Goal: Task Accomplishment & Management: Manage account settings

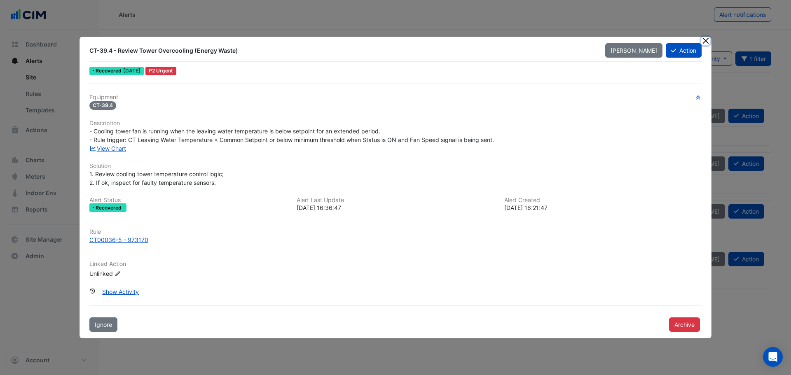
click at [319, 43] on button "Close" at bounding box center [705, 41] width 9 height 9
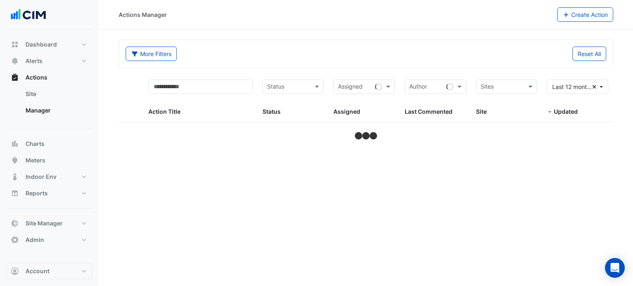
select select "***"
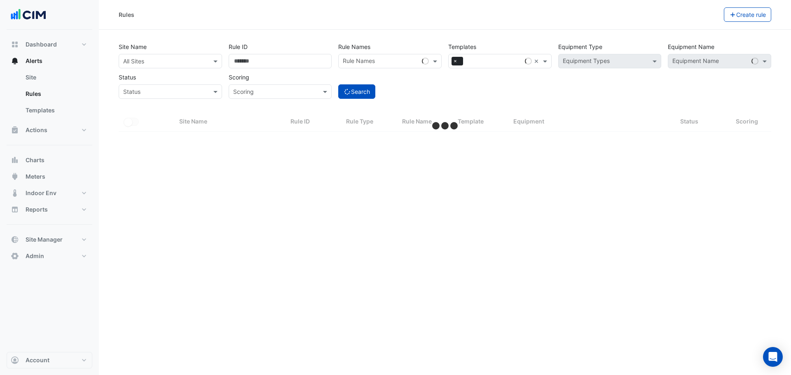
select select "***"
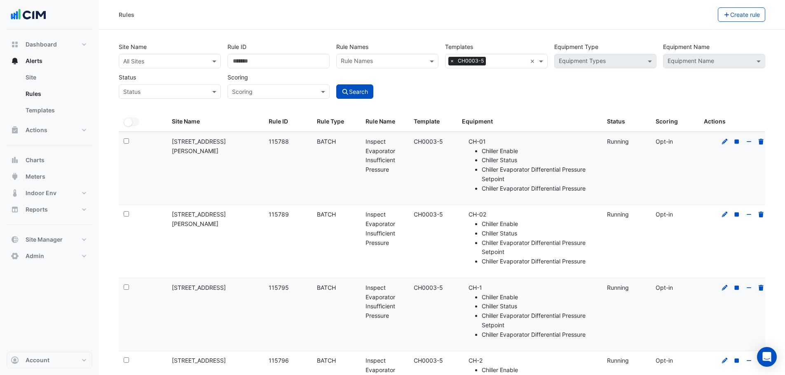
click at [253, 19] on div "Rules" at bounding box center [418, 14] width 599 height 14
click at [47, 172] on button "Meters" at bounding box center [50, 177] width 86 height 16
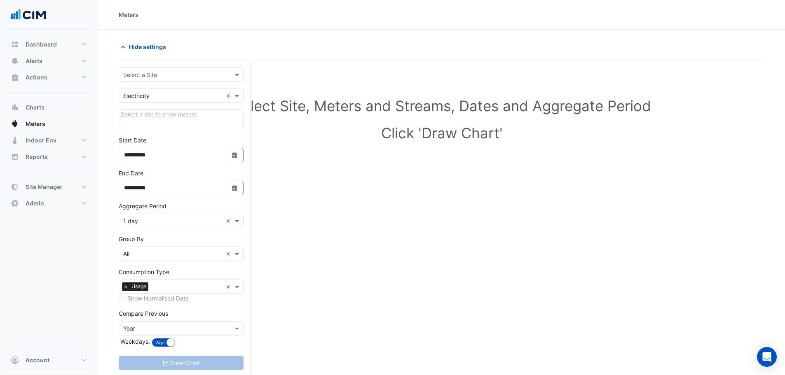
click at [161, 74] on input "text" at bounding box center [172, 75] width 99 height 9
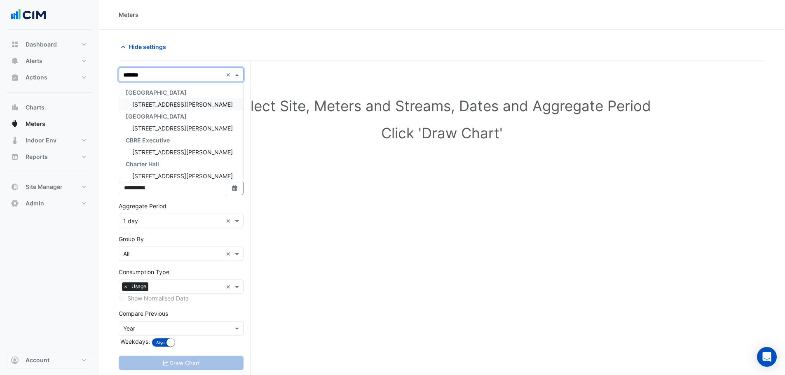
type input "********"
click at [172, 107] on span "[STREET_ADDRESS][PERSON_NAME]" at bounding box center [182, 104] width 101 height 7
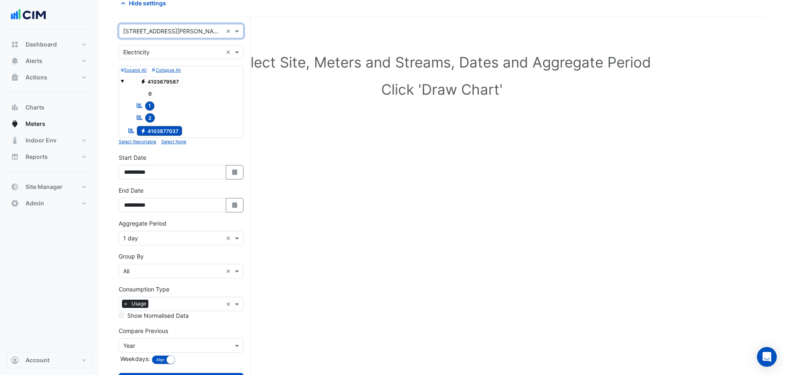
scroll to position [79, 0]
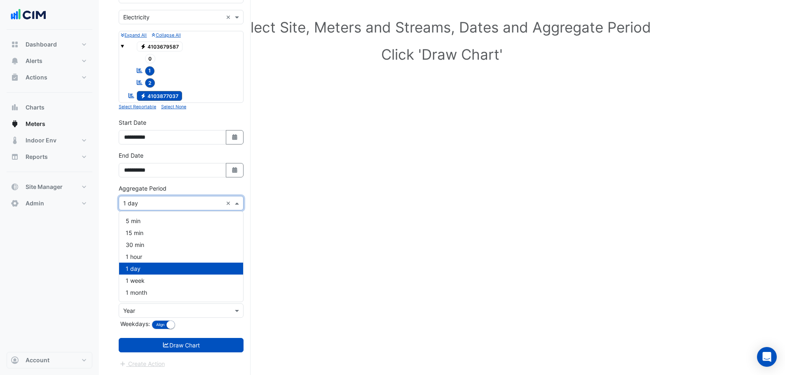
click at [149, 202] on input "text" at bounding box center [172, 203] width 99 height 9
click at [146, 256] on div "1 hour" at bounding box center [181, 257] width 124 height 12
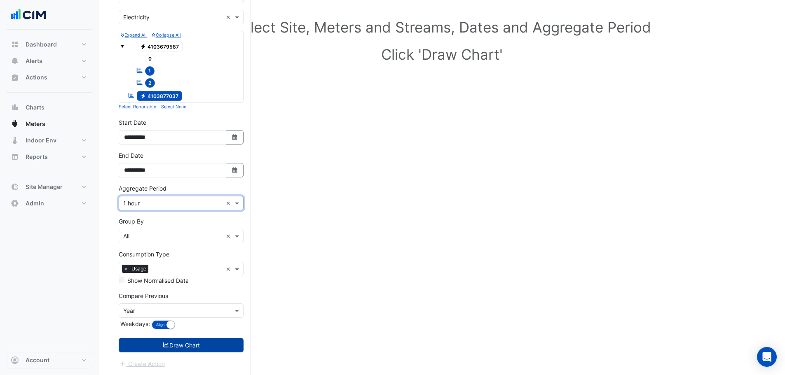
click at [177, 286] on button "Draw Chart" at bounding box center [181, 345] width 125 height 14
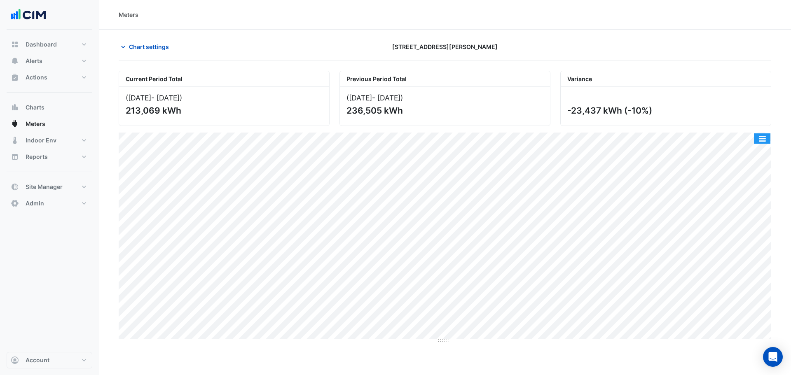
click at [253, 138] on button "button" at bounding box center [762, 139] width 16 height 10
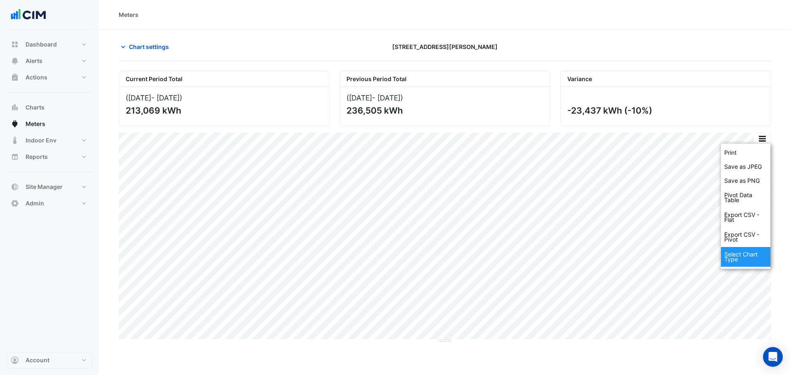
click at [253, 255] on div "Select Chart Type" at bounding box center [745, 257] width 49 height 20
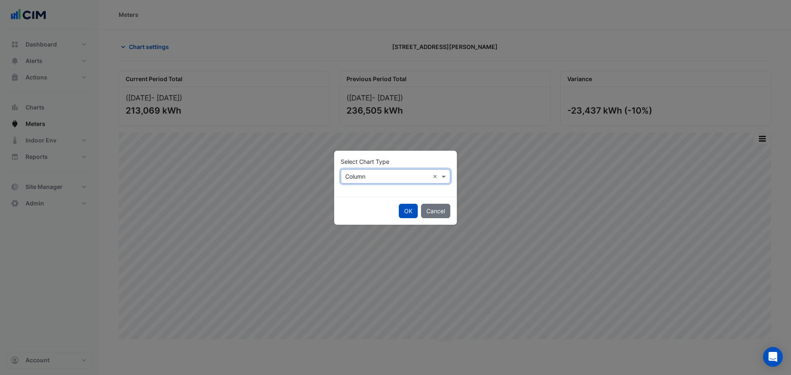
drag, startPoint x: 363, startPoint y: 177, endPoint x: 358, endPoint y: 179, distance: 5.5
click at [253, 177] on input "text" at bounding box center [387, 177] width 84 height 9
click at [253, 191] on span "Line" at bounding box center [353, 194] width 11 height 7
click at [253, 210] on button "OK" at bounding box center [408, 211] width 19 height 14
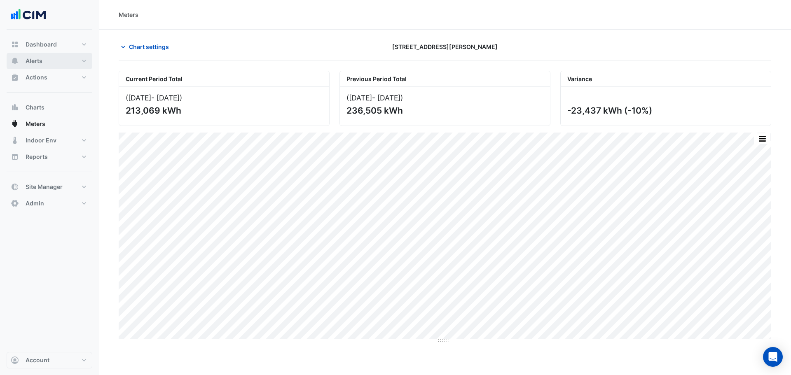
click at [44, 59] on button "Alerts" at bounding box center [50, 61] width 86 height 16
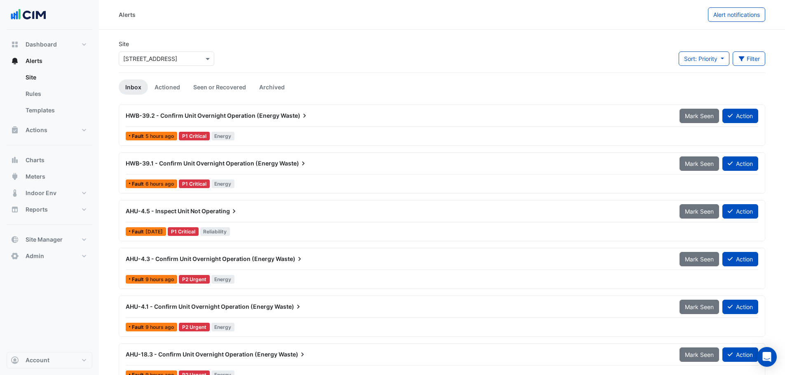
click at [162, 59] on input "text" at bounding box center [158, 59] width 70 height 9
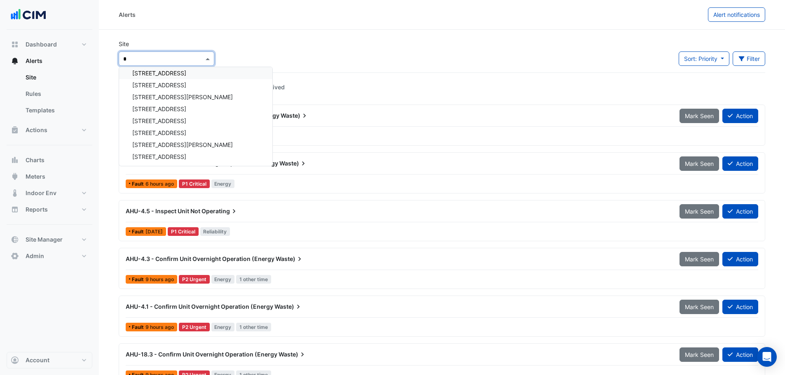
scroll to position [493, 0]
type input "*"
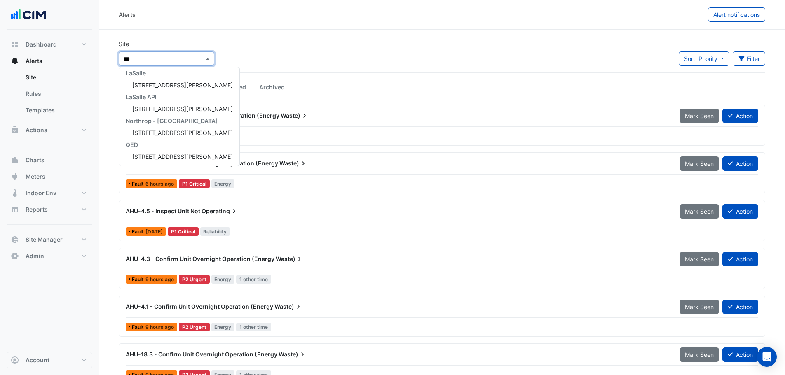
type input "***"
click at [174, 85] on span "[STREET_ADDRESS][PERSON_NAME]" at bounding box center [182, 85] width 101 height 7
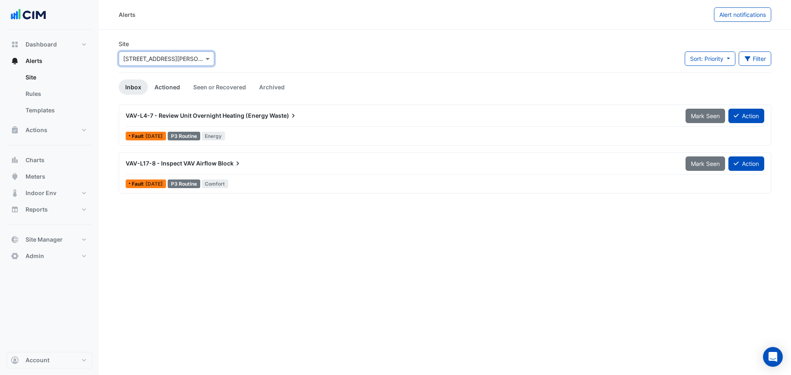
click at [173, 88] on link "Actioned" at bounding box center [167, 87] width 39 height 15
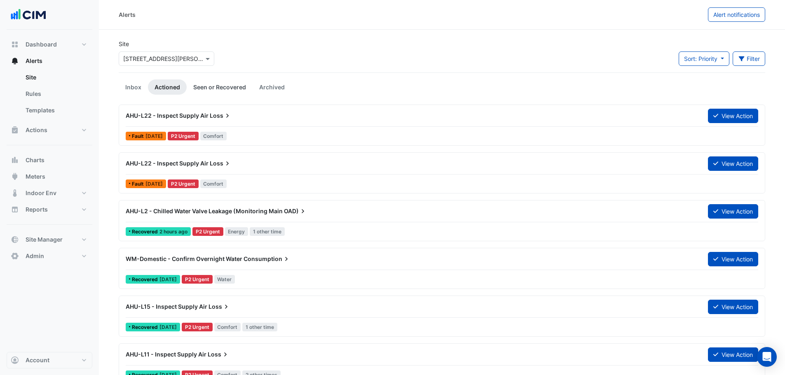
click at [215, 89] on link "Seen or Recovered" at bounding box center [220, 87] width 66 height 15
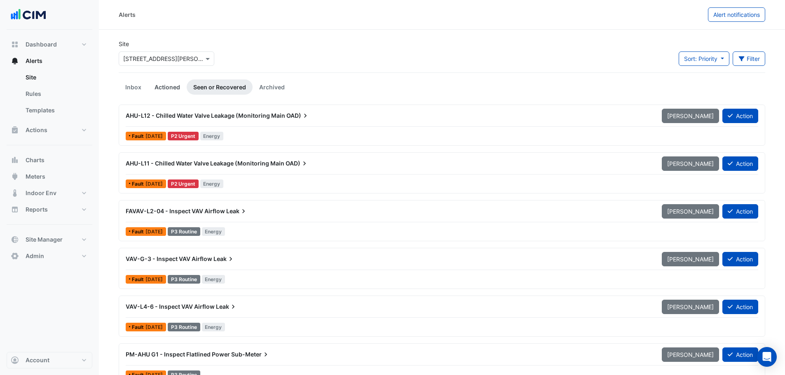
click at [162, 89] on link "Actioned" at bounding box center [167, 87] width 39 height 15
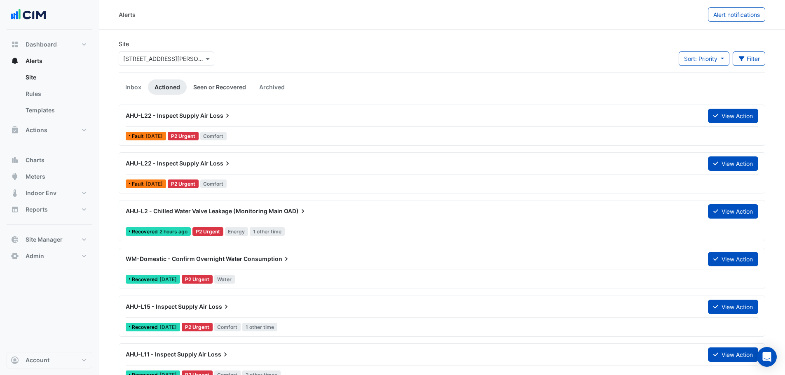
click at [218, 87] on link "Seen or Recovered" at bounding box center [220, 87] width 66 height 15
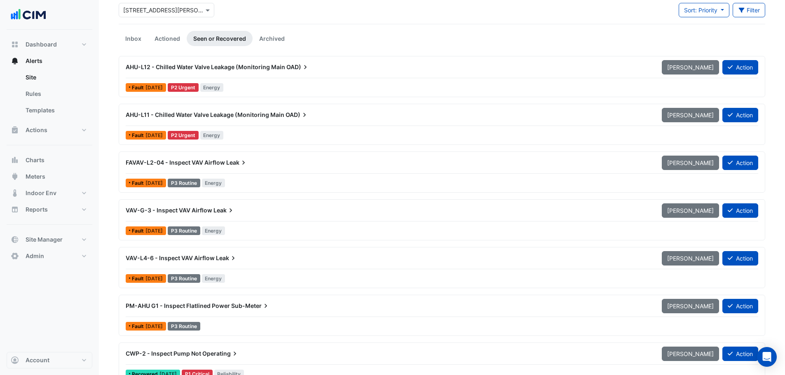
scroll to position [41, 0]
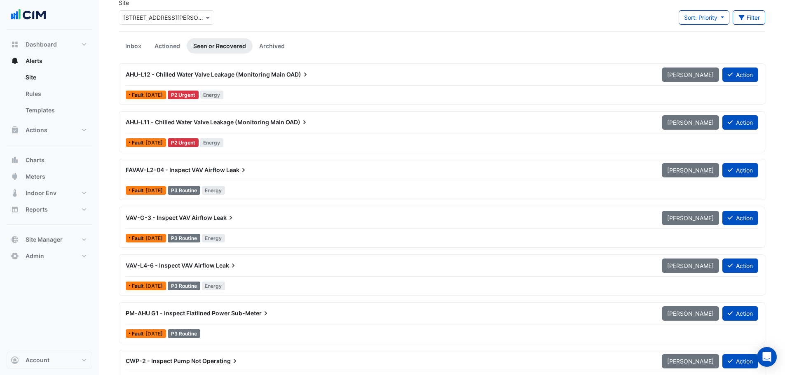
click at [253, 268] on div "VAV-L4-6 - Inspect VAV Airflow Leak" at bounding box center [389, 266] width 526 height 8
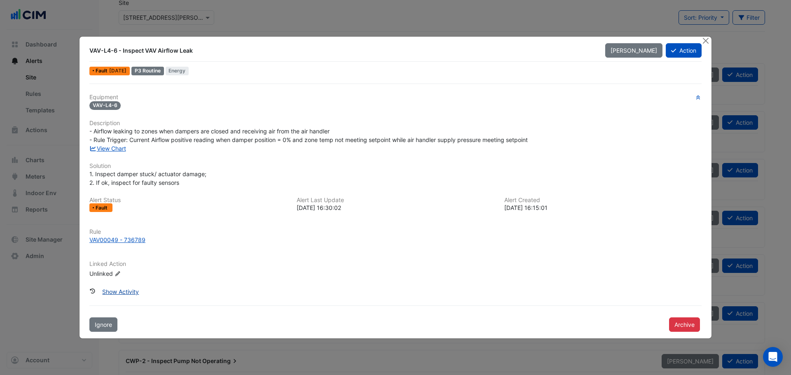
click at [116, 286] on button "Show Activity" at bounding box center [120, 292] width 47 height 14
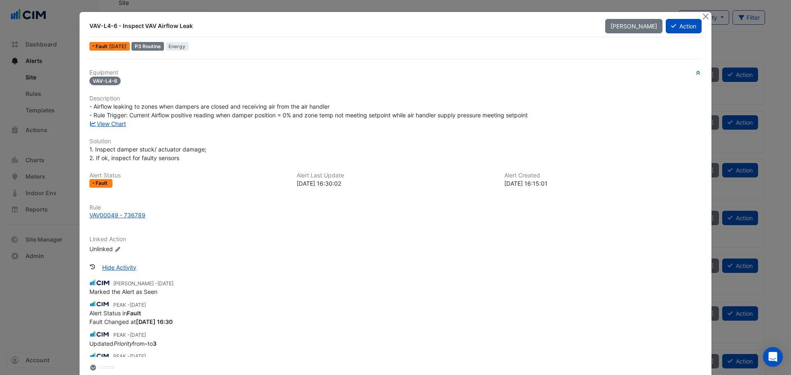
click at [253, 14] on div at bounding box center [706, 16] width 10 height 9
click at [253, 17] on button "Close" at bounding box center [705, 16] width 9 height 9
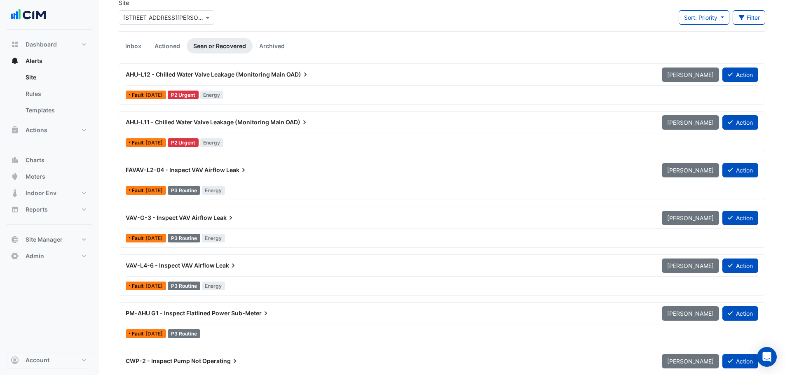
click at [253, 125] on div "AHU-L11 - Chilled Water Valve Leakage (Monitoring Main OAD)" at bounding box center [389, 122] width 526 height 8
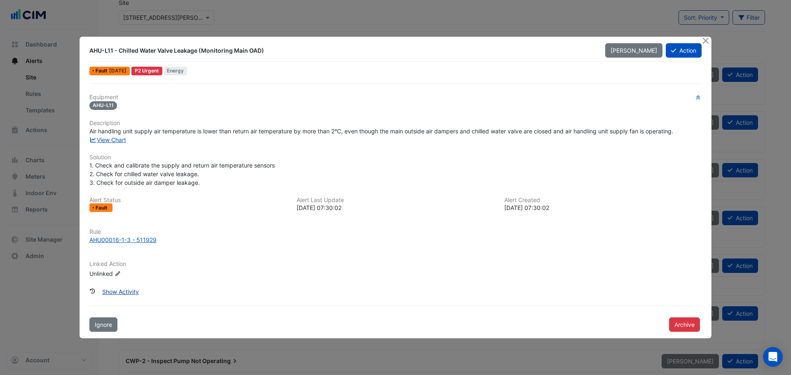
click at [135, 286] on button "Show Activity" at bounding box center [120, 292] width 47 height 14
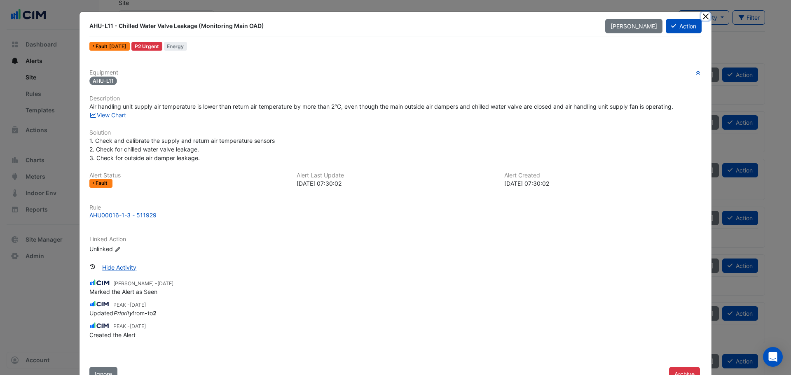
click at [253, 18] on button "Close" at bounding box center [705, 16] width 9 height 9
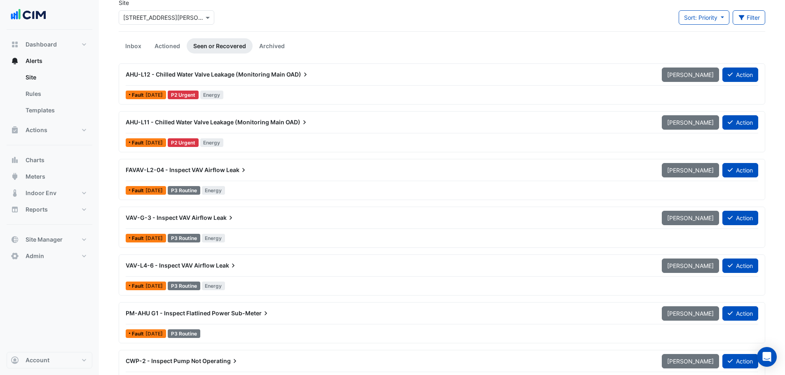
click at [253, 123] on span "AHU-L11 - Chilled Water Valve Leakage (Monitoring Main" at bounding box center [205, 122] width 159 height 7
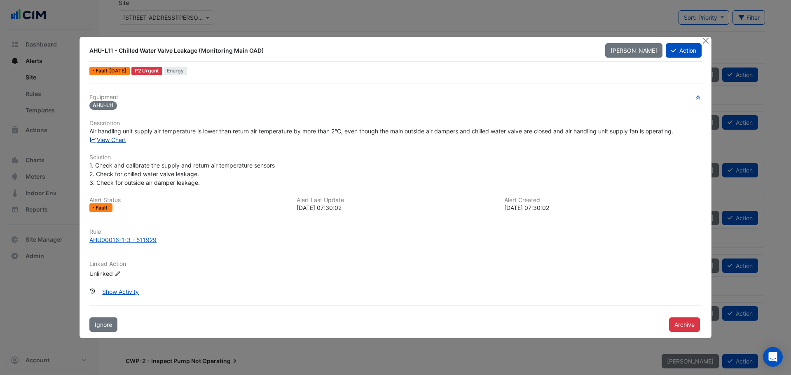
click at [112, 137] on link "View Chart" at bounding box center [107, 139] width 37 height 7
click at [253, 40] on button "Close" at bounding box center [705, 41] width 9 height 9
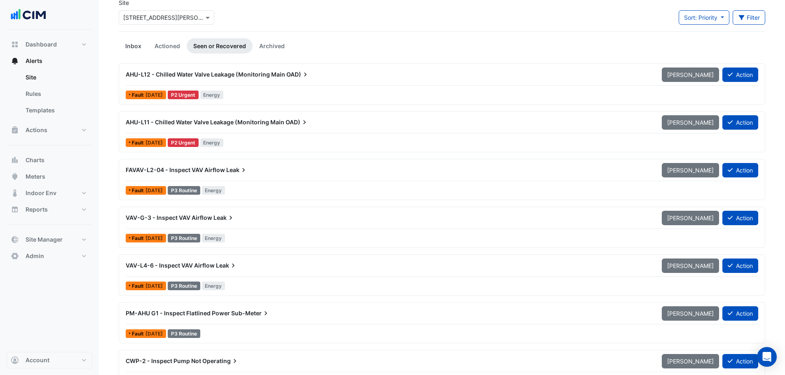
click at [134, 44] on link "Inbox" at bounding box center [133, 45] width 29 height 15
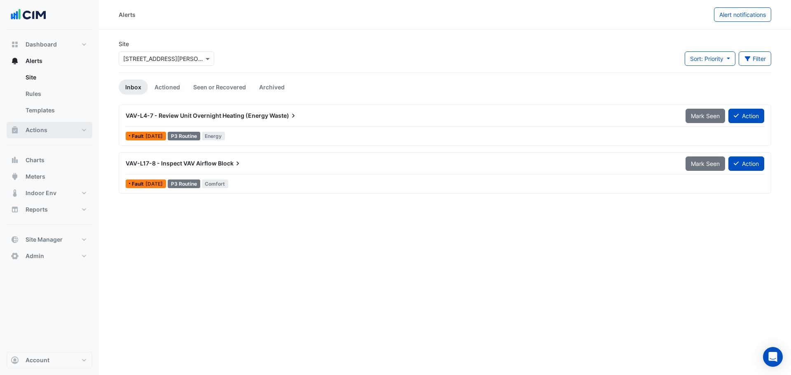
click at [49, 129] on button "Actions" at bounding box center [50, 130] width 86 height 16
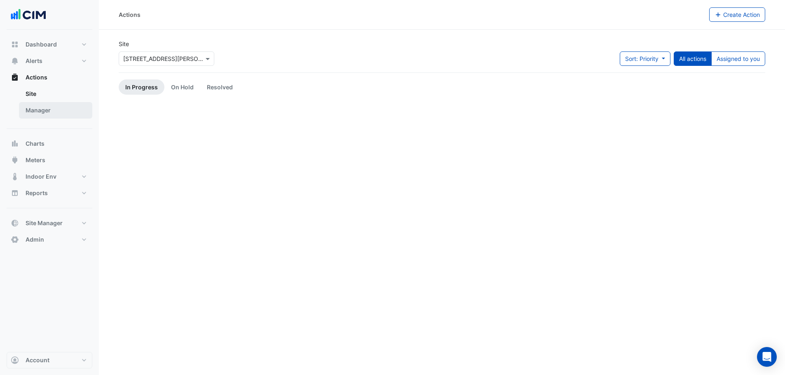
click at [42, 112] on link "Manager" at bounding box center [55, 110] width 73 height 16
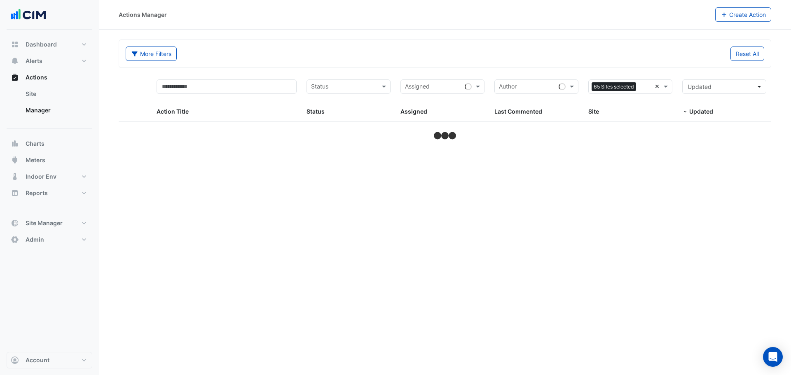
click at [253, 88] on div "Sites 65 Sites selected ×" at bounding box center [631, 87] width 84 height 14
select select "***"
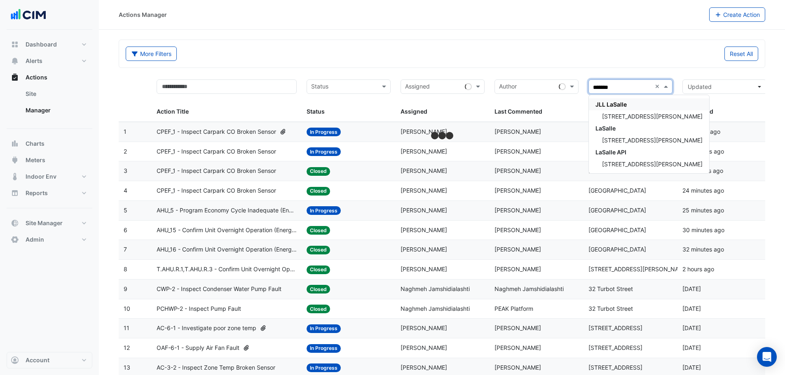
type input "********"
click at [253, 118] on span "[STREET_ADDRESS][PERSON_NAME]" at bounding box center [652, 116] width 101 height 7
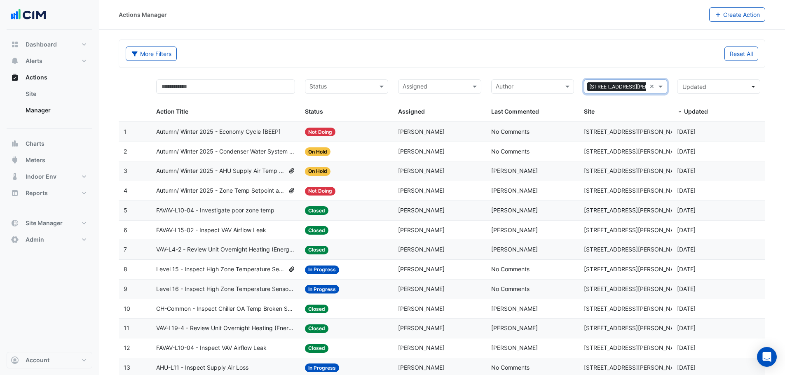
click at [137, 89] on datatable-header-cell at bounding box center [135, 98] width 33 height 47
click at [253, 87] on input "text" at bounding box center [342, 87] width 65 height 9
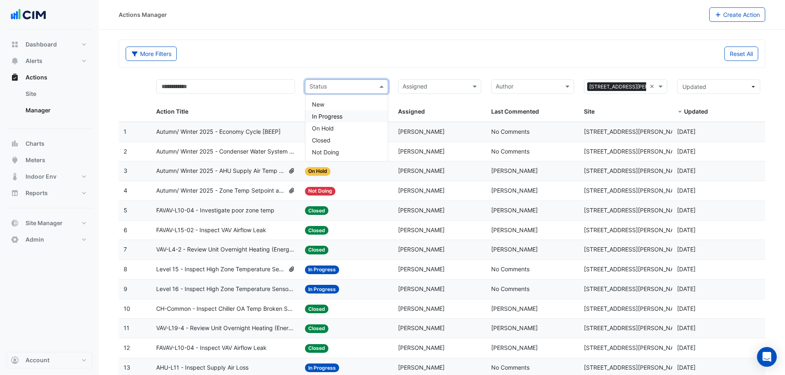
click at [253, 118] on span "In Progress" at bounding box center [327, 116] width 30 height 7
click at [253, 89] on input "text" at bounding box center [354, 87] width 25 height 9
click at [253, 144] on div "Closed" at bounding box center [346, 140] width 82 height 12
click at [253, 42] on div "More Filters Reset All" at bounding box center [442, 54] width 646 height 28
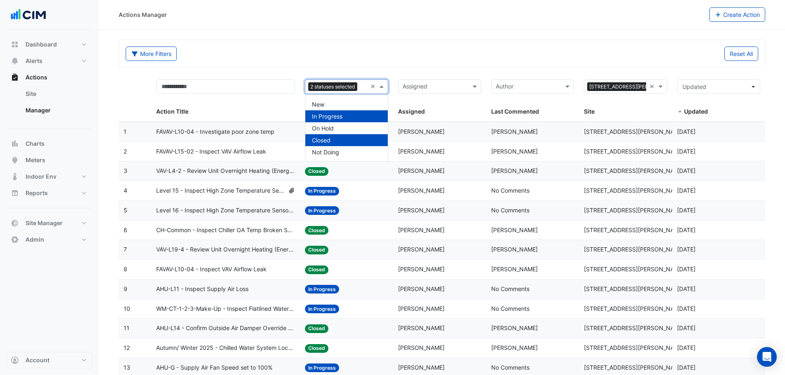
click at [253, 85] on div at bounding box center [363, 87] width 8 height 11
click at [253, 142] on span "Closed" at bounding box center [321, 140] width 19 height 7
click at [253, 45] on div "More Filters Reset All" at bounding box center [442, 54] width 646 height 28
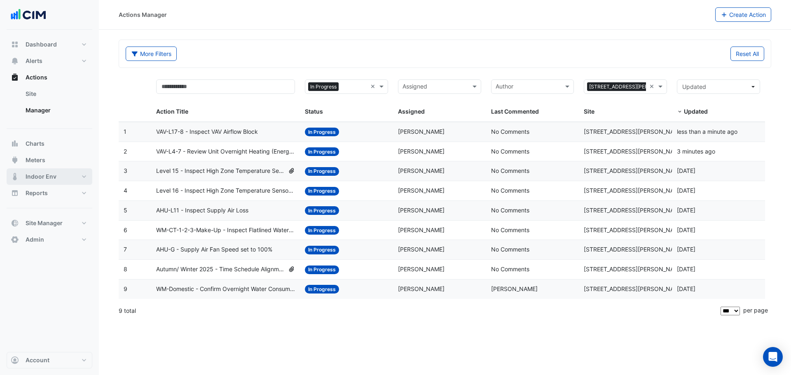
click at [52, 177] on span "Indoor Env" at bounding box center [41, 177] width 31 height 8
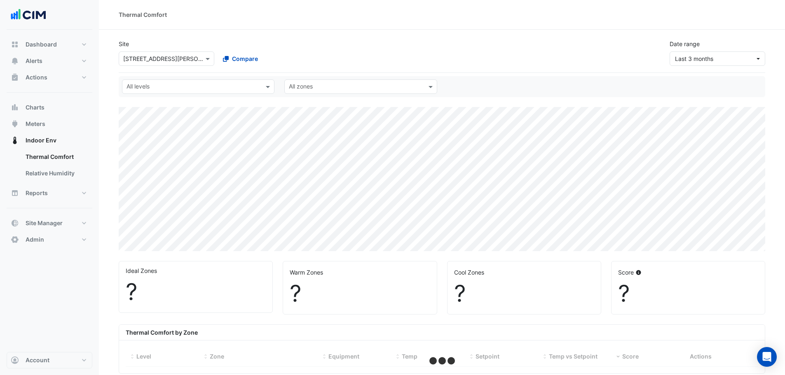
select select "***"
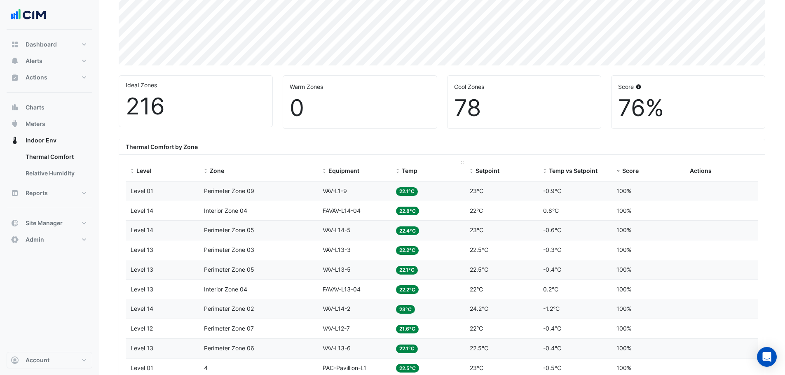
scroll to position [206, 0]
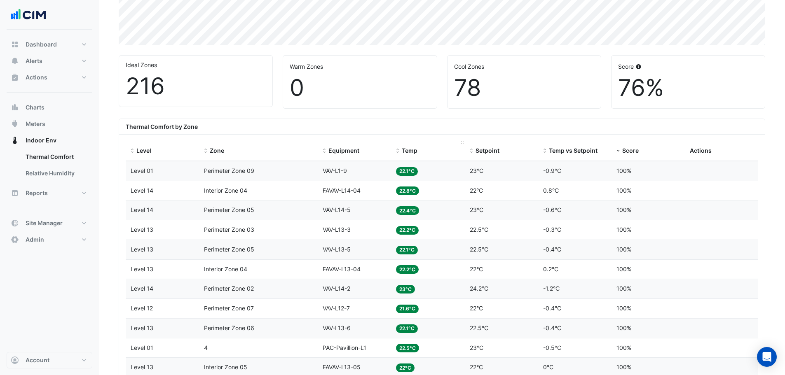
click at [253, 150] on span at bounding box center [398, 151] width 6 height 7
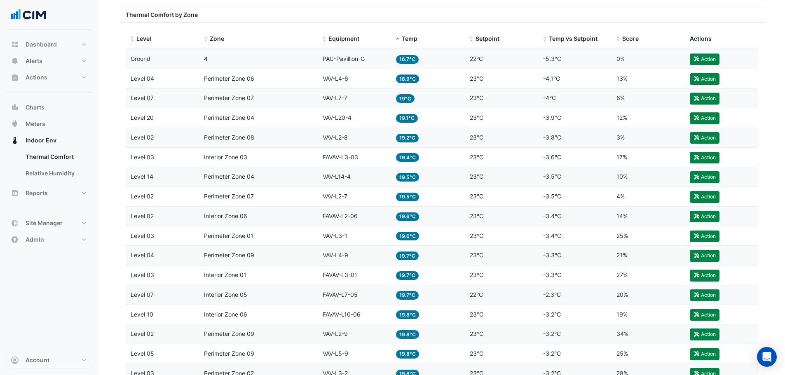
scroll to position [312, 0]
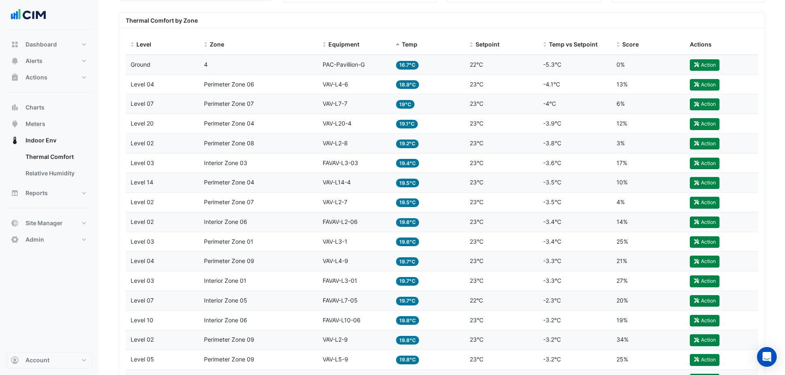
click at [253, 82] on div "Temp 18.9°C" at bounding box center [427, 84] width 63 height 9
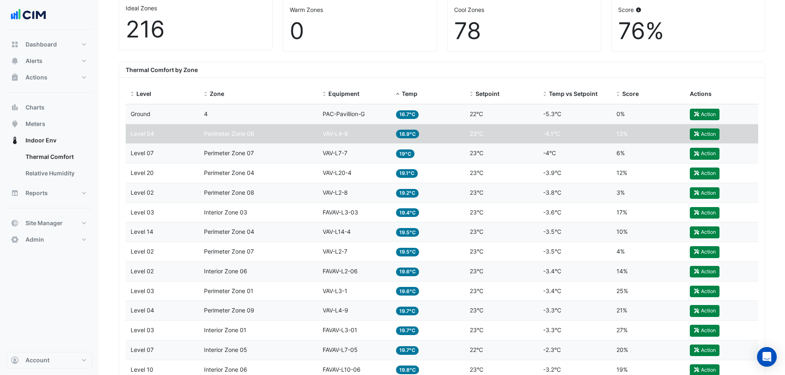
scroll to position [222, 0]
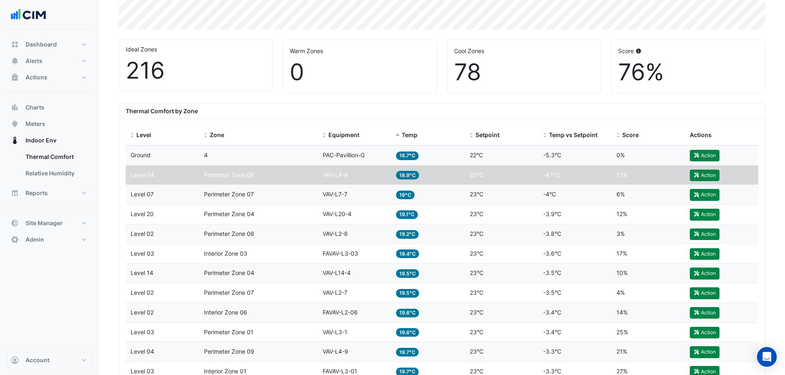
click at [253, 173] on div "Setpoint 23°C" at bounding box center [501, 175] width 63 height 9
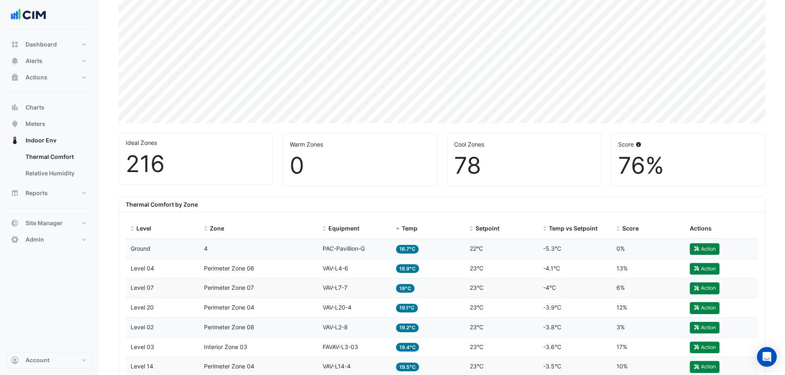
scroll to position [98, 0]
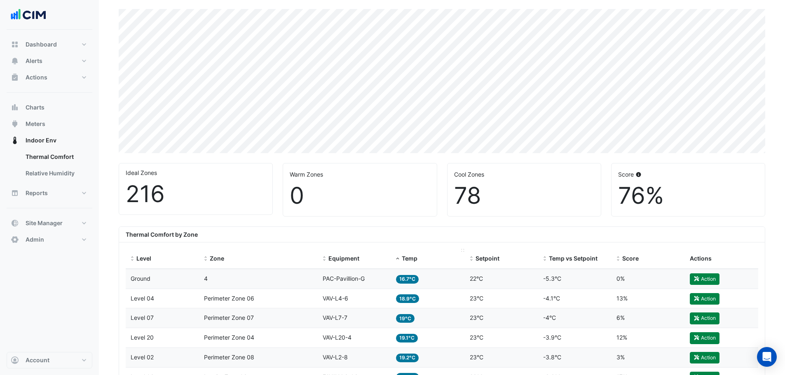
click at [253, 259] on span at bounding box center [398, 259] width 6 height 7
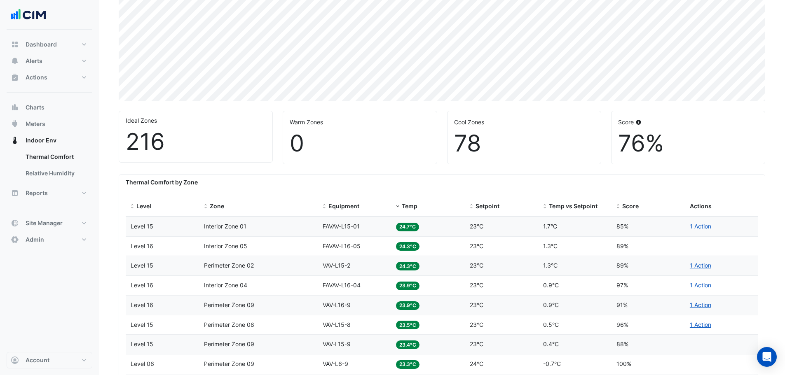
scroll to position [165, 0]
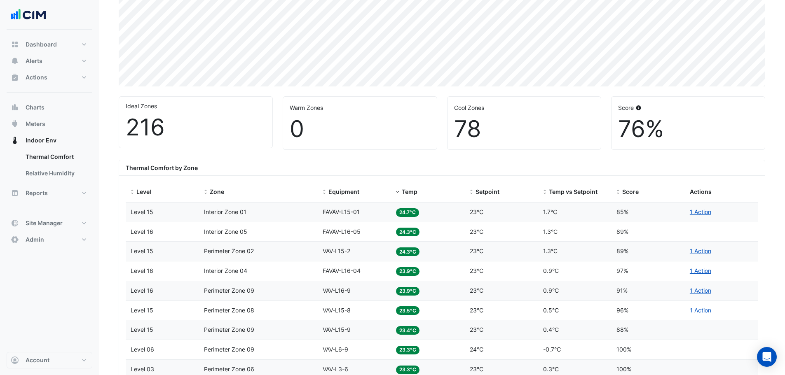
click at [253, 213] on span "FAVAV-L15-01" at bounding box center [341, 212] width 37 height 7
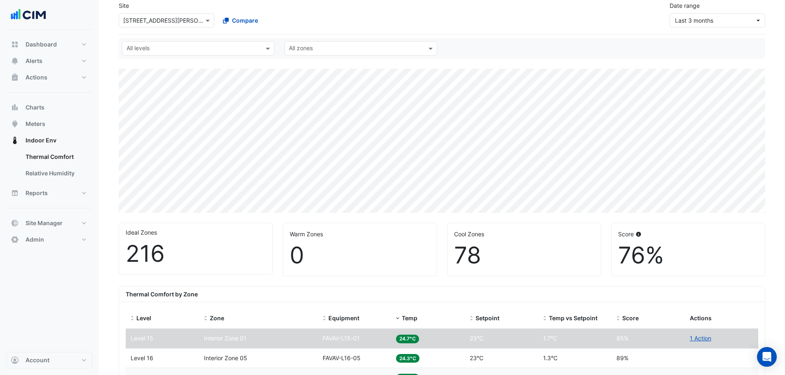
scroll to position [36, 0]
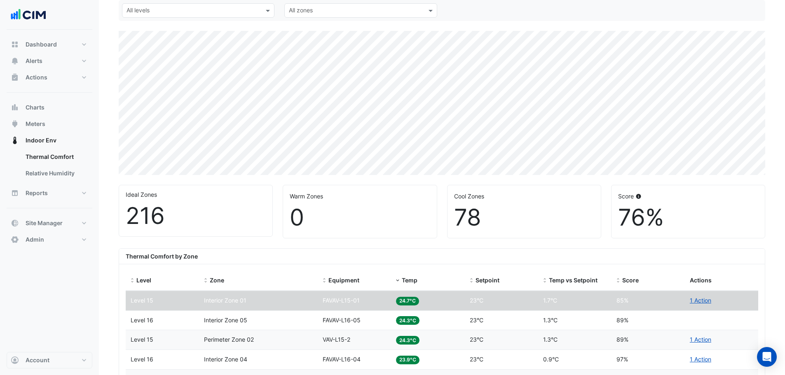
scroll to position [0, 0]
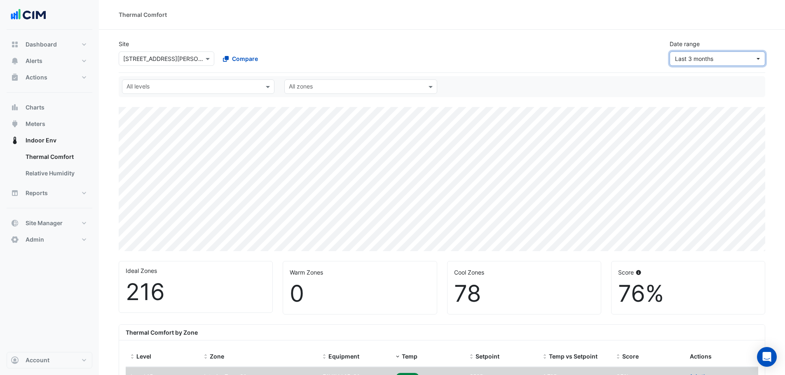
click at [253, 63] on span "Last 3 months" at bounding box center [715, 58] width 80 height 9
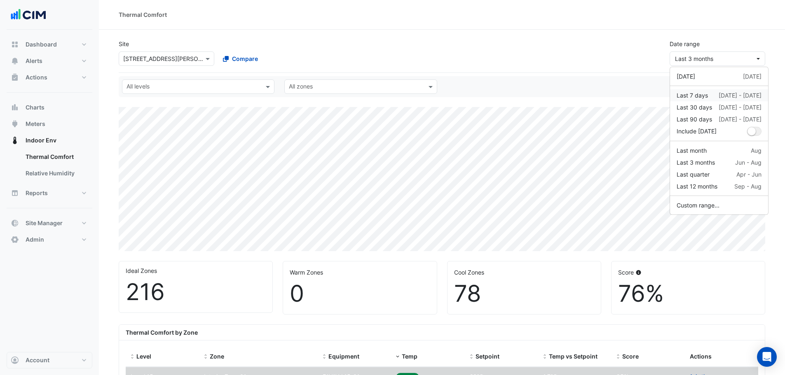
drag, startPoint x: 704, startPoint y: 92, endPoint x: 706, endPoint y: 106, distance: 13.3
click at [253, 94] on div "Last 7 days" at bounding box center [692, 95] width 31 height 9
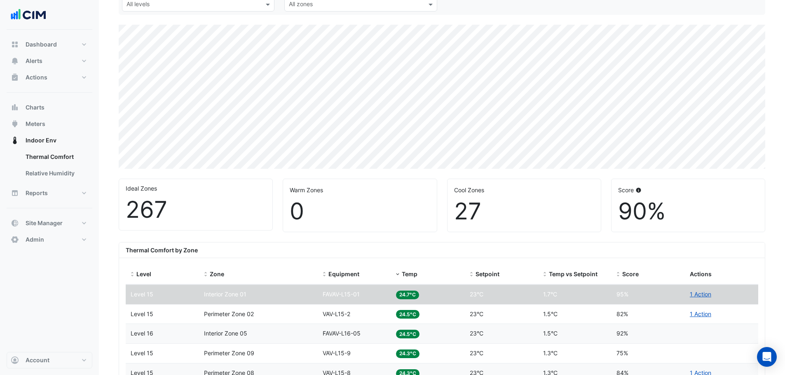
scroll to position [124, 0]
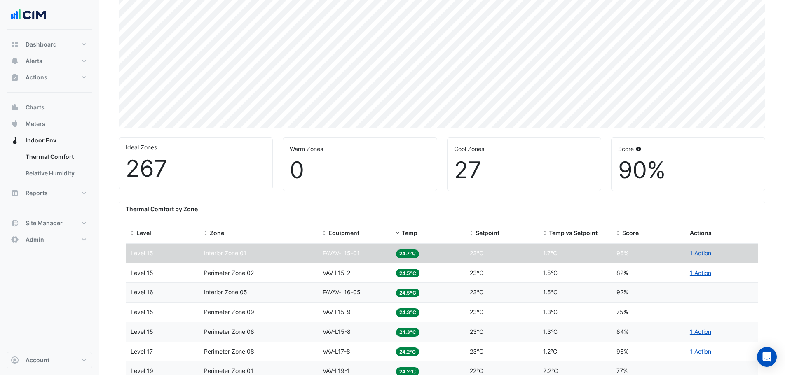
click at [253, 234] on span "Setpoint" at bounding box center [488, 233] width 24 height 7
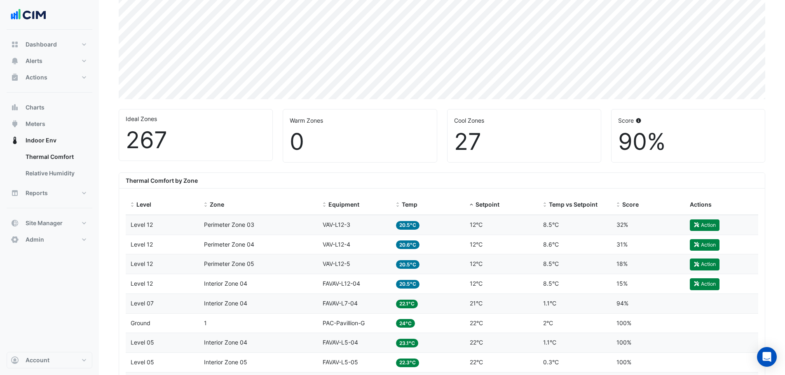
scroll to position [165, 0]
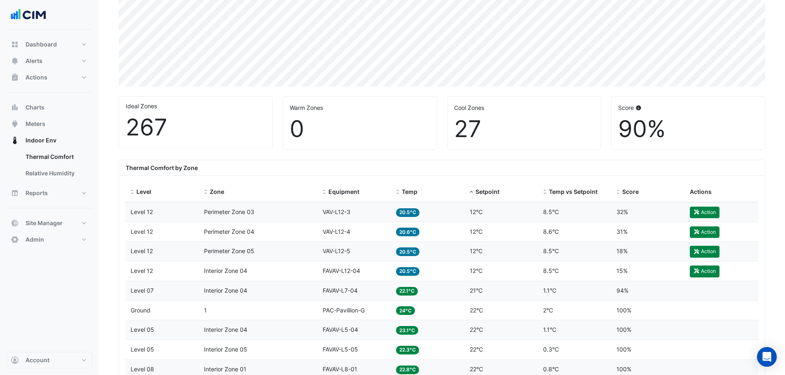
click at [253, 213] on div "Setpoint 12°C" at bounding box center [501, 212] width 63 height 9
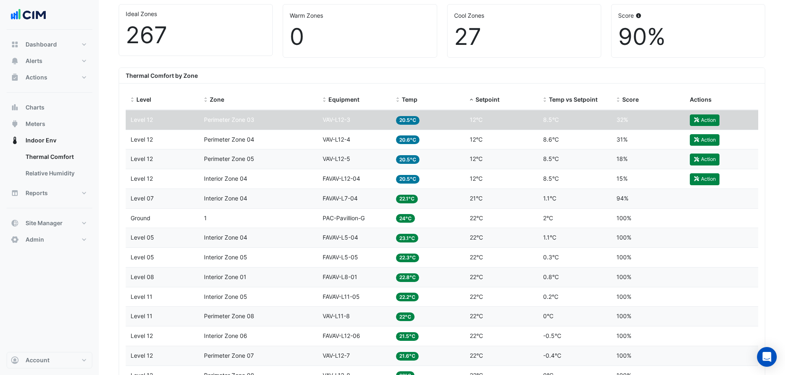
scroll to position [231, 0]
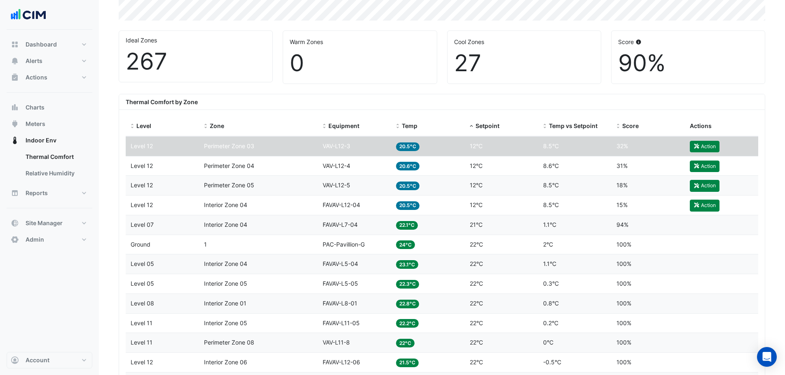
click at [253, 145] on div "Setpoint 12°C" at bounding box center [501, 146] width 63 height 9
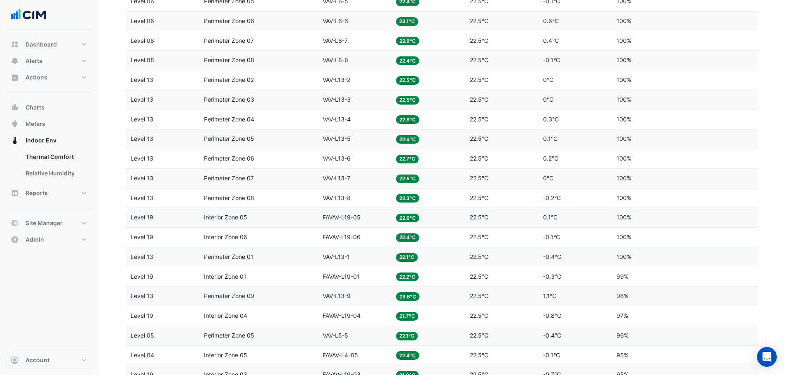
scroll to position [2054, 0]
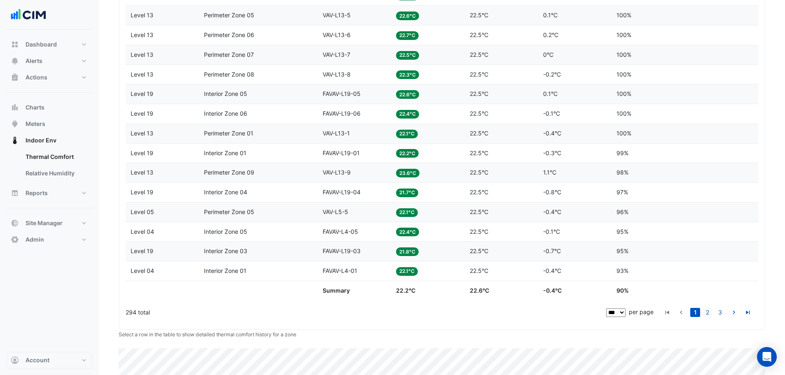
click at [253, 286] on link "2" at bounding box center [708, 312] width 10 height 9
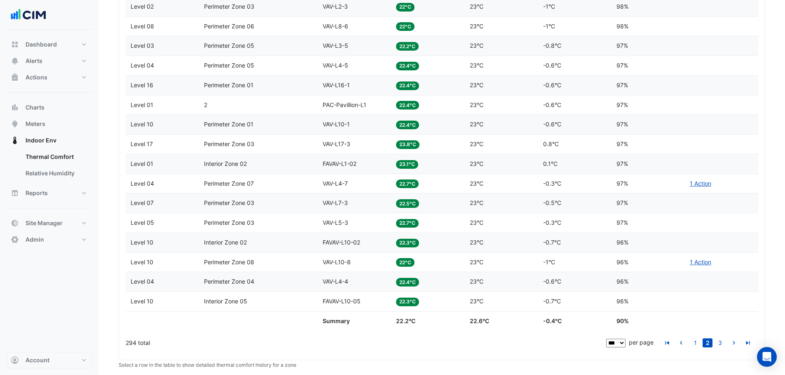
scroll to position [2182, 0]
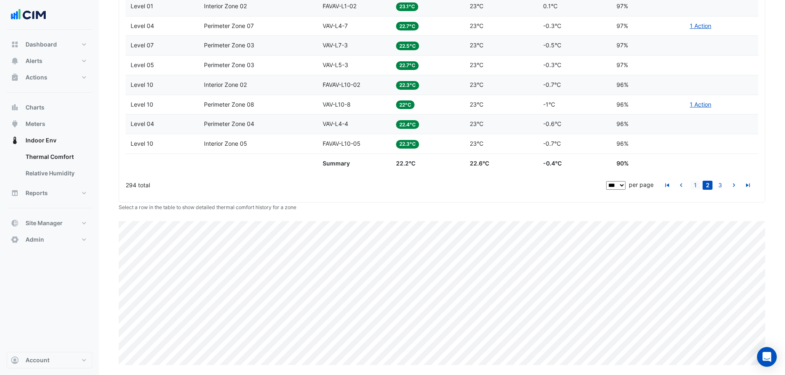
click at [253, 184] on link "1" at bounding box center [695, 185] width 10 height 9
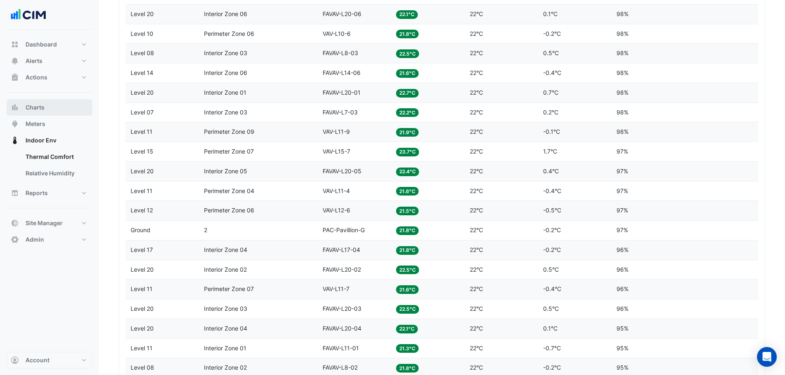
scroll to position [1022, 0]
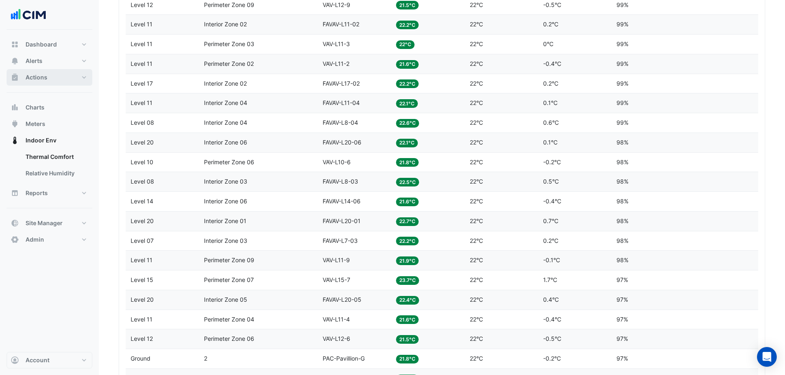
click at [49, 76] on button "Actions" at bounding box center [50, 77] width 86 height 16
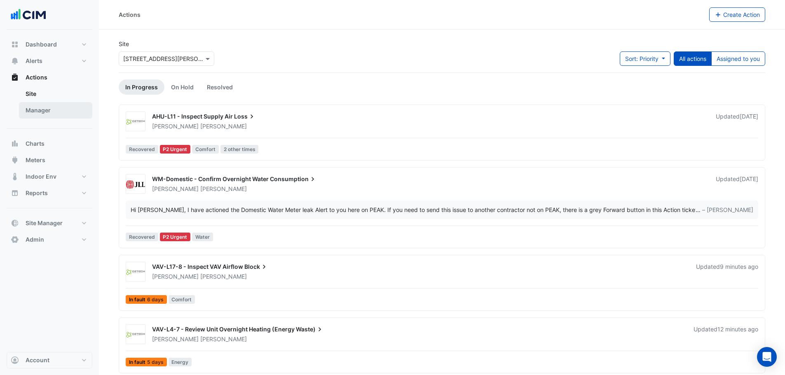
click at [43, 108] on link "Manager" at bounding box center [55, 110] width 73 height 16
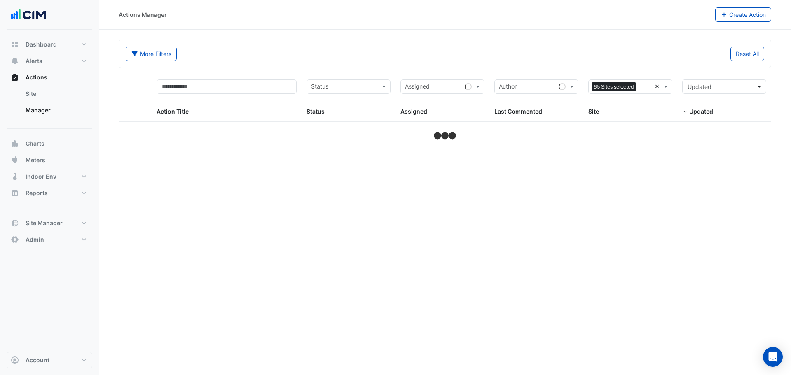
select select "***"
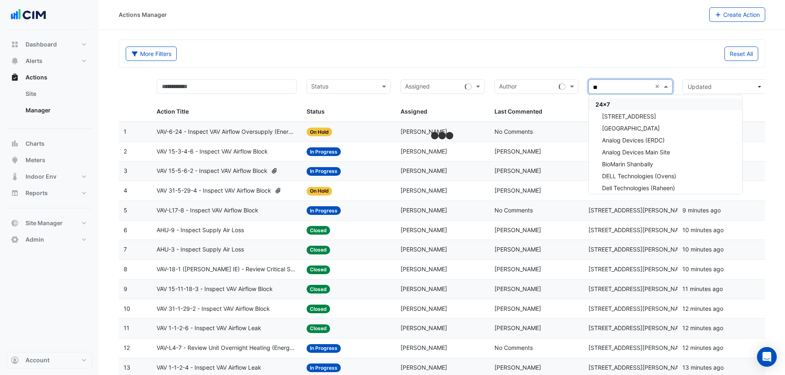
type input "***"
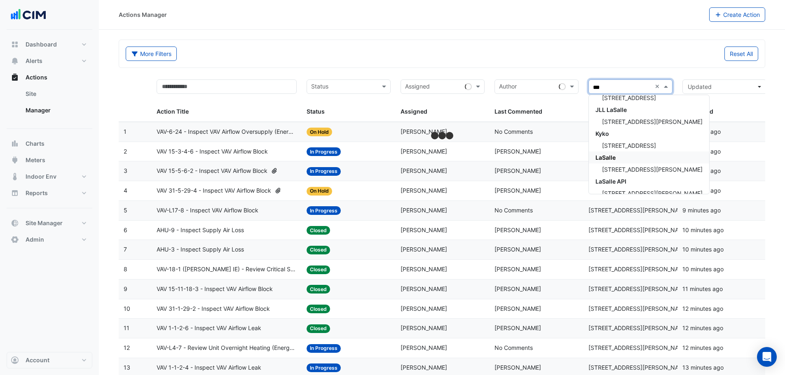
scroll to position [165, 0]
click at [253, 171] on div "[STREET_ADDRESS][PERSON_NAME]" at bounding box center [649, 167] width 120 height 12
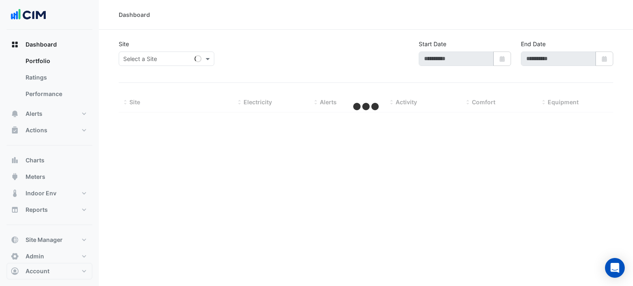
select select "***"
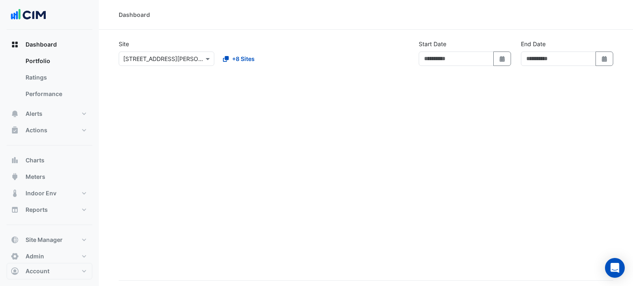
type input "**********"
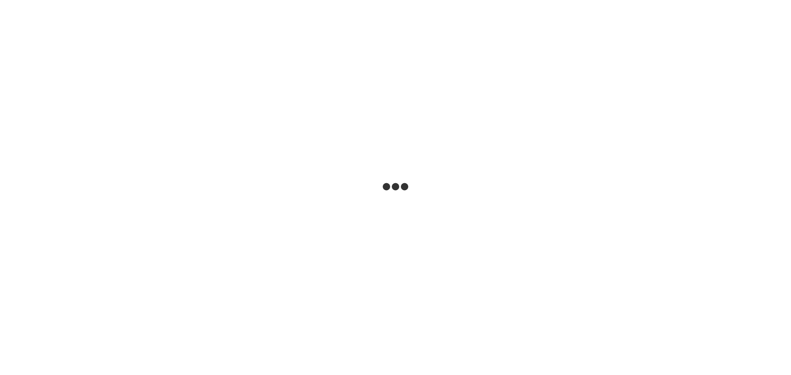
select select
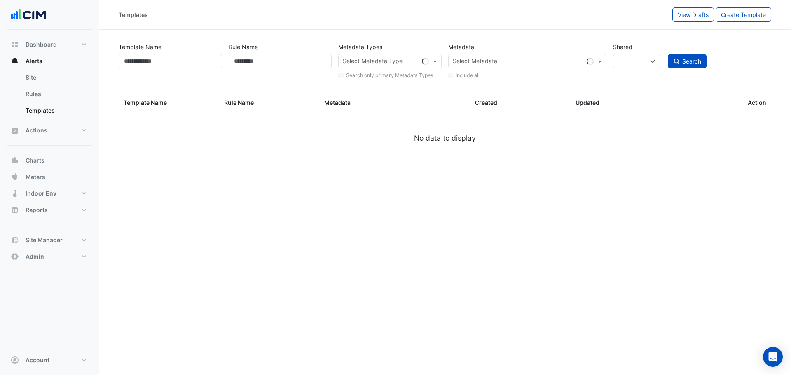
type input "********"
select select
select select "***"
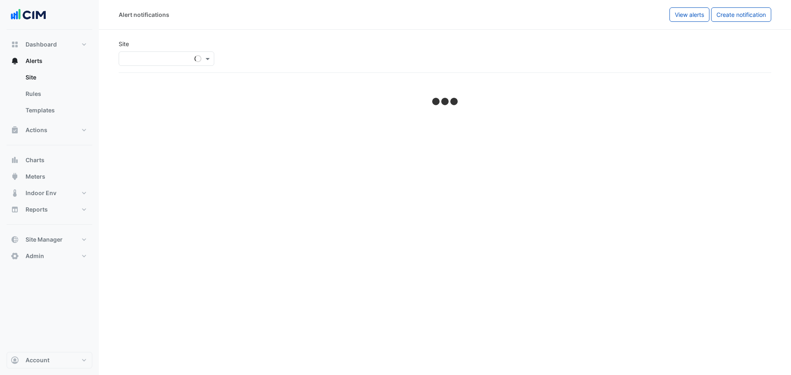
select select "******"
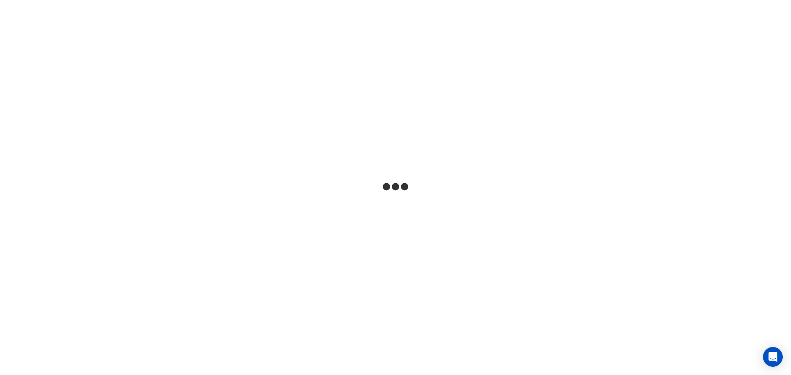
select select
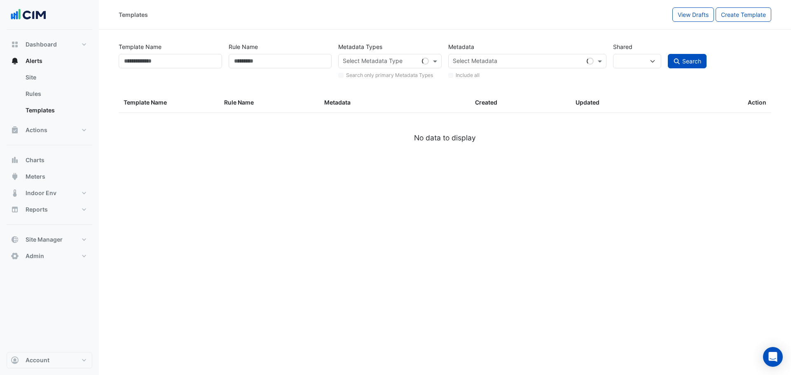
type input "********"
select select
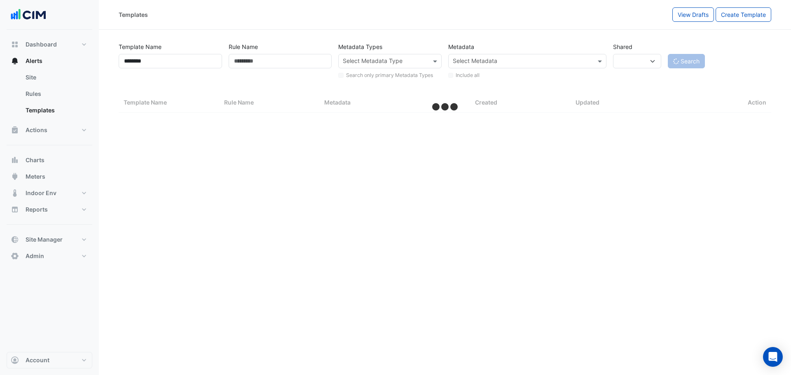
select select "***"
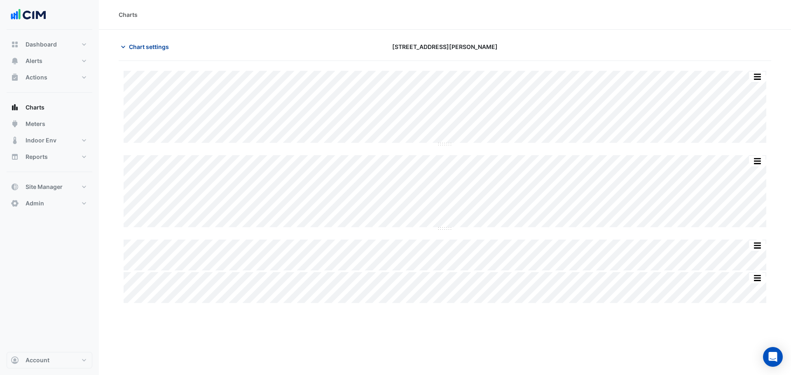
click at [144, 49] on span "Chart settings" at bounding box center [149, 46] width 40 height 9
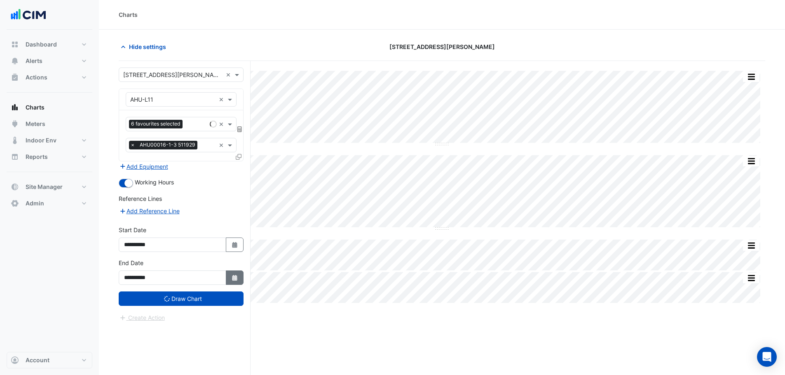
click at [235, 280] on icon "Select Date" at bounding box center [234, 278] width 7 height 6
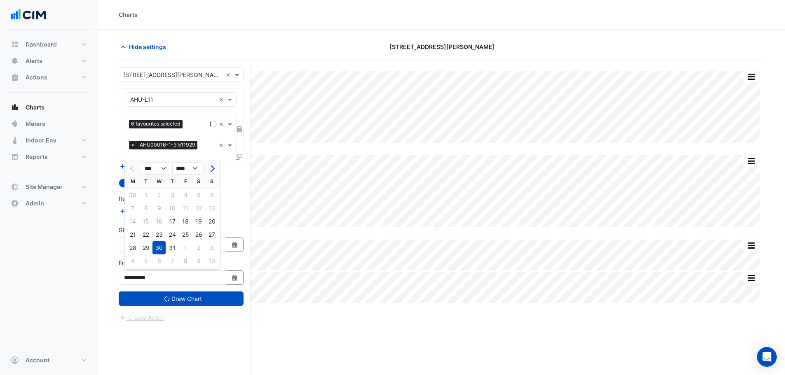
click at [210, 171] on span "Next month" at bounding box center [212, 169] width 6 height 6
select select "*"
select select "****"
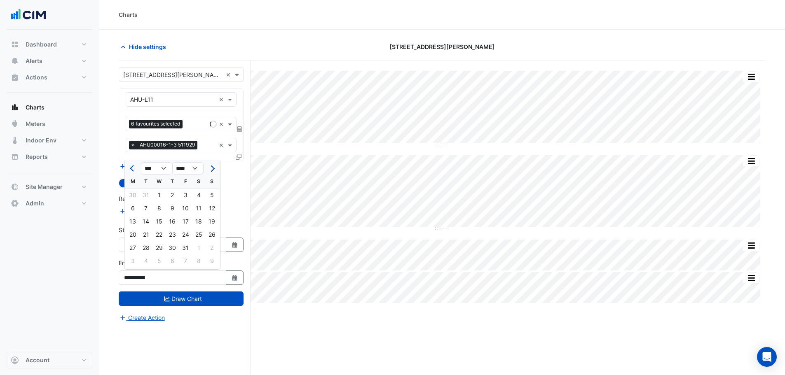
click at [210, 170] on span "Next month" at bounding box center [212, 169] width 6 height 6
click at [214, 167] on button "Next month" at bounding box center [212, 168] width 10 height 13
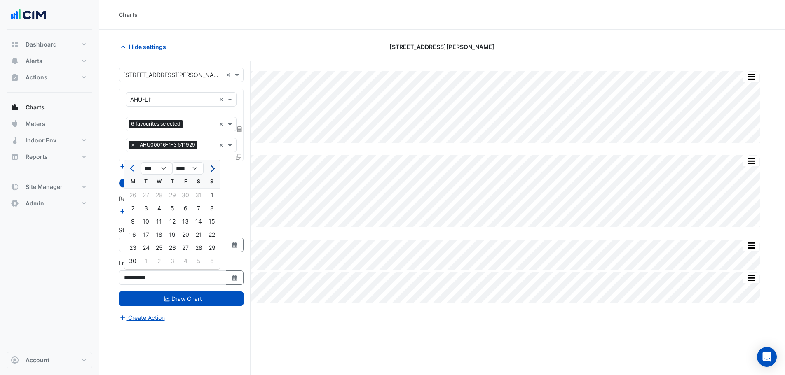
click at [214, 167] on button "Next month" at bounding box center [212, 168] width 10 height 13
select select "*"
click at [136, 197] on div "1" at bounding box center [132, 195] width 13 height 13
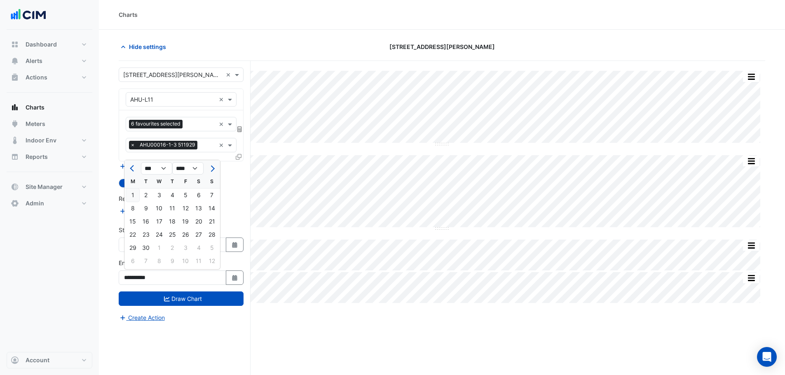
type input "**********"
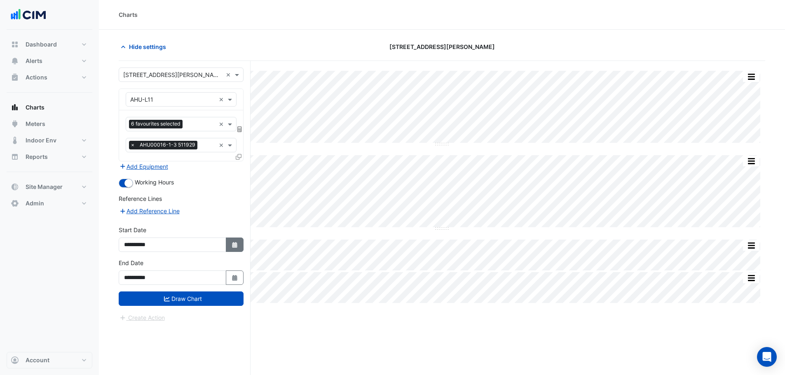
click at [237, 248] on icon "button" at bounding box center [234, 245] width 5 height 6
select select "**"
select select "****"
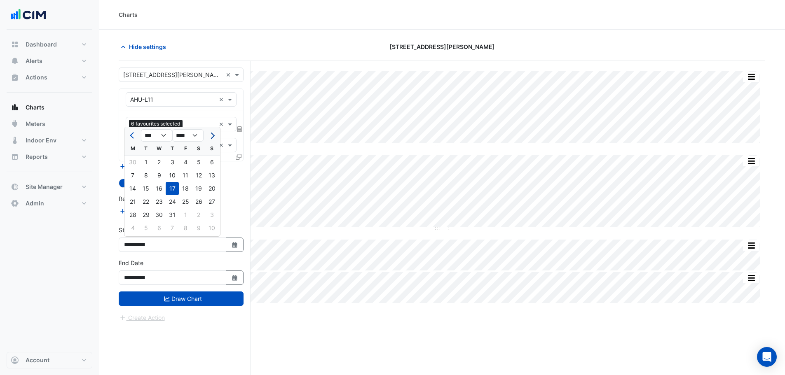
click at [210, 137] on span "Next month" at bounding box center [212, 136] width 6 height 6
select select "*"
select select "****"
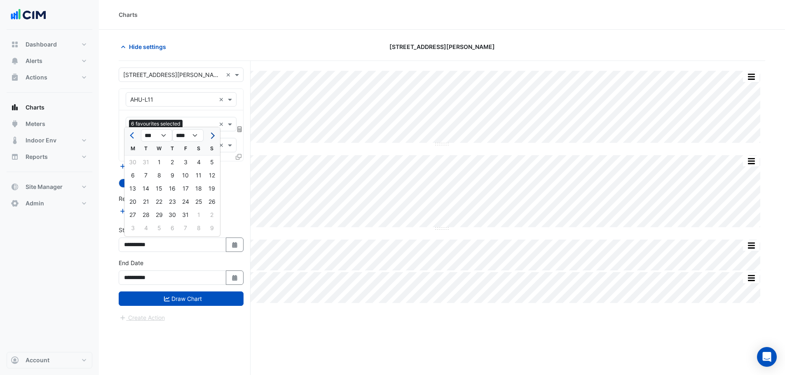
click at [210, 137] on span "Next month" at bounding box center [212, 136] width 6 height 6
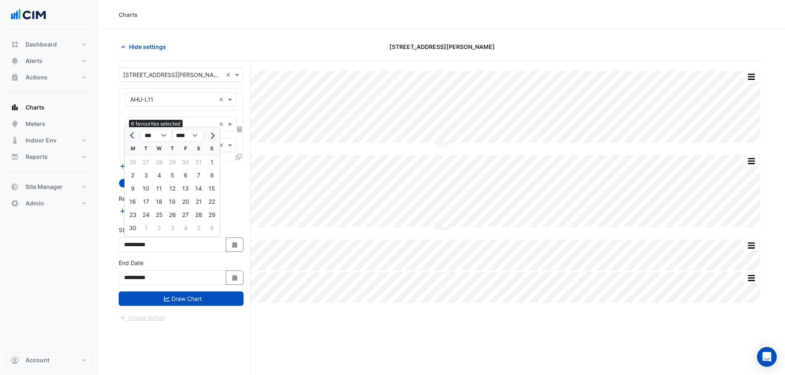
click at [210, 137] on span "Next month" at bounding box center [212, 136] width 6 height 6
select select "*"
click at [131, 205] on div "18" at bounding box center [132, 201] width 13 height 13
type input "**********"
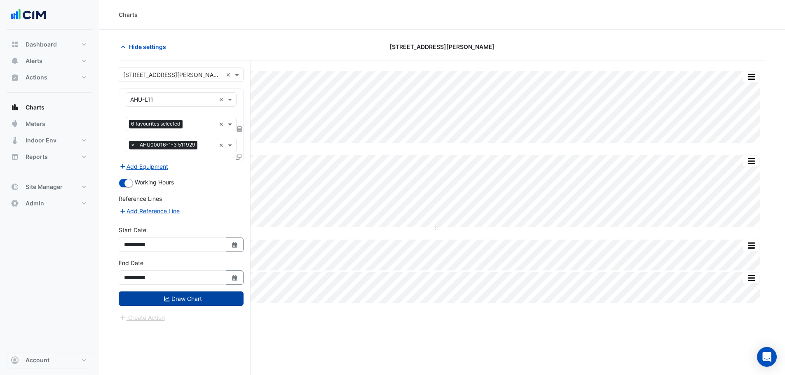
click at [160, 292] on button "Draw Chart" at bounding box center [181, 299] width 125 height 14
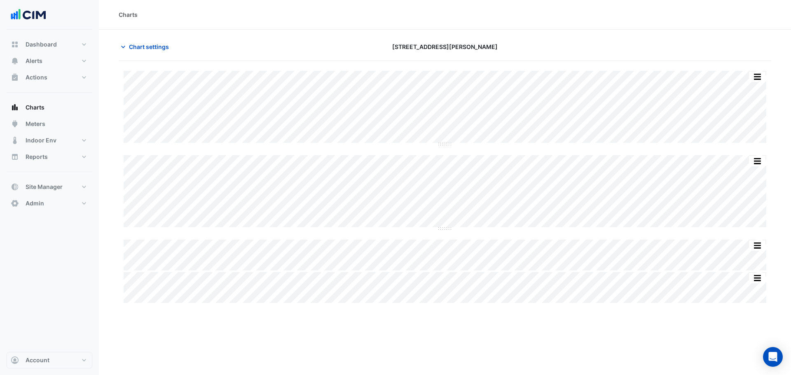
click at [114, 99] on section "Chart settings 201 Miller Street Split All Split None Print Save as JPEG Save a…" at bounding box center [445, 167] width 692 height 275
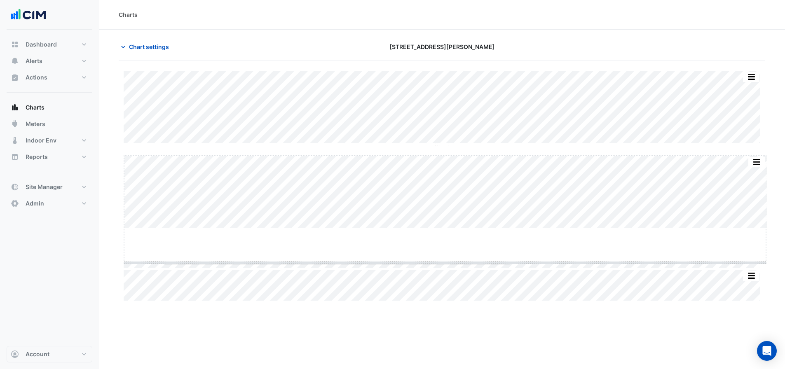
drag, startPoint x: 442, startPoint y: 228, endPoint x: 443, endPoint y: 262, distance: 34.2
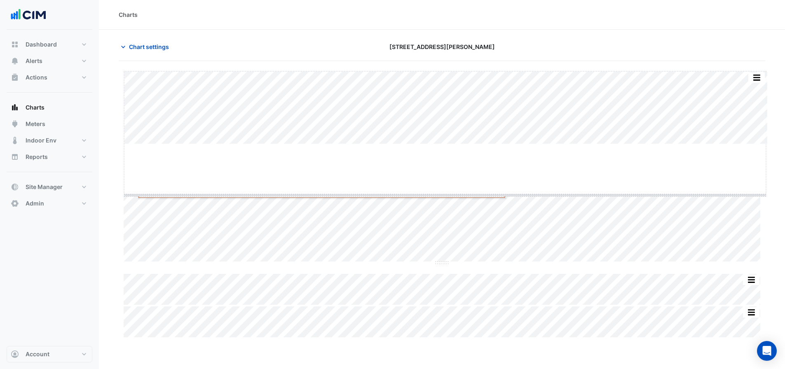
drag, startPoint x: 443, startPoint y: 145, endPoint x: 443, endPoint y: 150, distance: 5.0
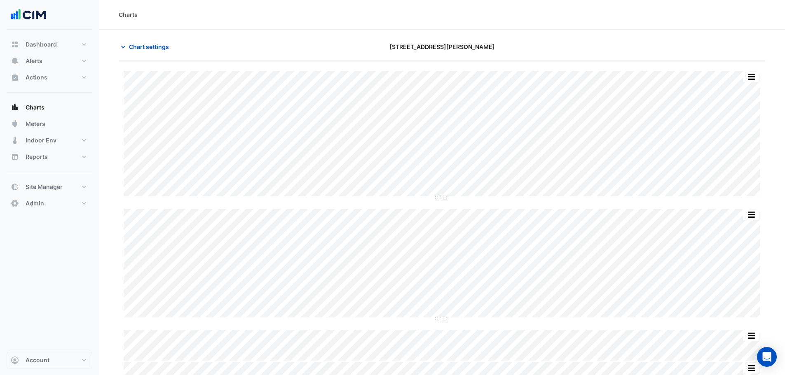
click at [118, 197] on section "Chart settings 201 Miller Street Split All Split None Print Save as JPEG Save a…" at bounding box center [442, 213] width 686 height 366
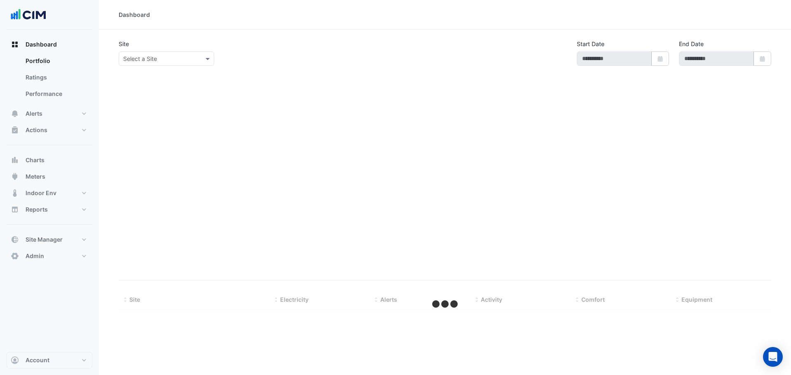
type input "**********"
select select "***"
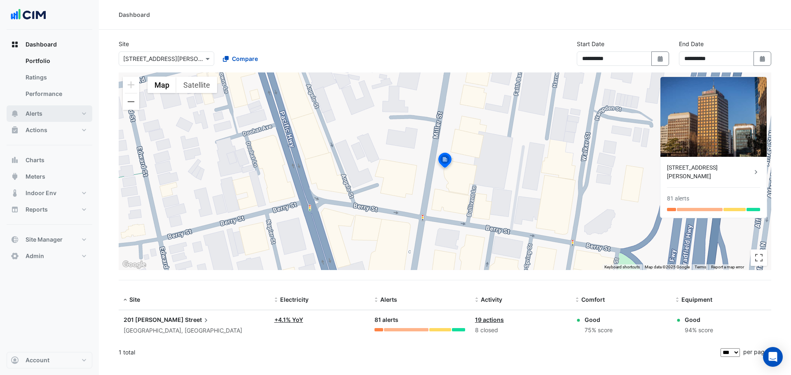
click at [43, 117] on button "Alerts" at bounding box center [50, 114] width 86 height 16
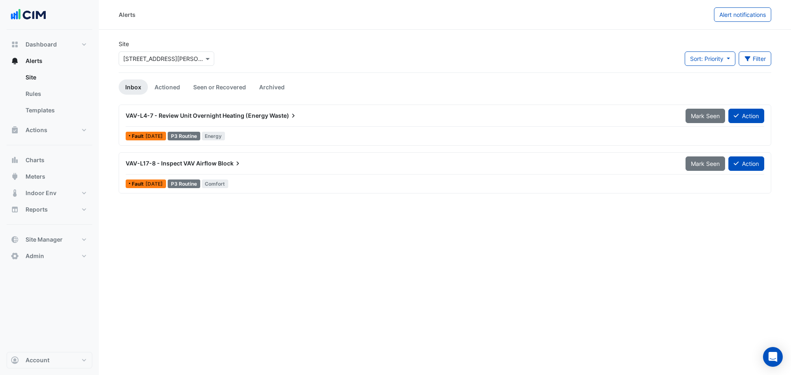
click at [270, 121] on div "VAV-L4-7 - Review Unit Overnight Heating (Energy Waste)" at bounding box center [401, 115] width 560 height 15
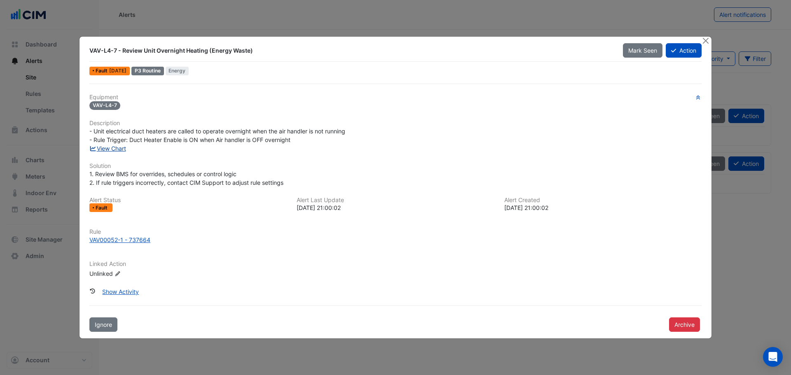
click at [115, 150] on link "View Chart" at bounding box center [107, 148] width 37 height 7
click at [683, 52] on button "Action" at bounding box center [684, 50] width 36 height 14
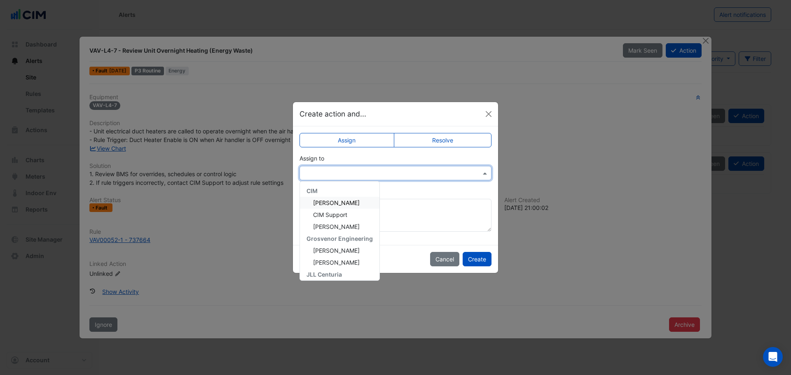
click at [446, 169] on input "text" at bounding box center [387, 173] width 167 height 9
click at [354, 262] on span "Douglas Graham" at bounding box center [336, 259] width 47 height 7
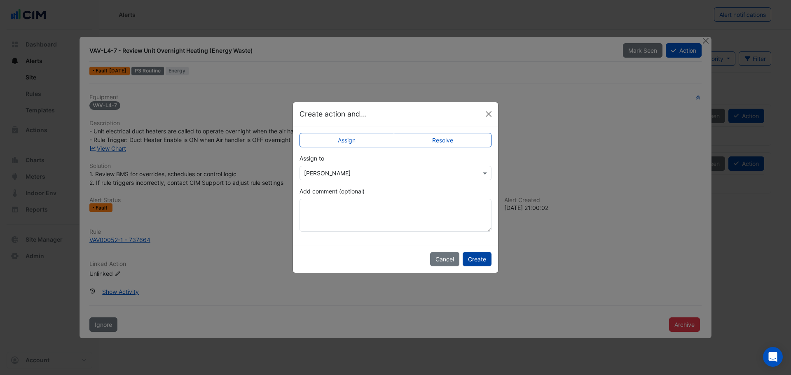
click at [479, 257] on button "Create" at bounding box center [477, 259] width 29 height 14
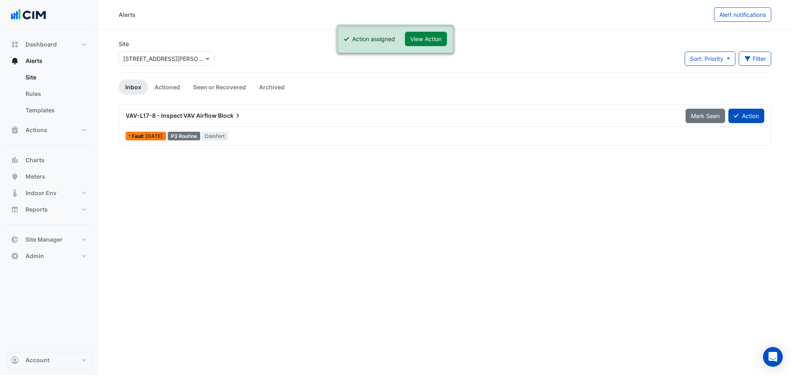
click at [265, 115] on div "VAV-L17-8 - Inspect VAV Airflow Block" at bounding box center [401, 116] width 550 height 8
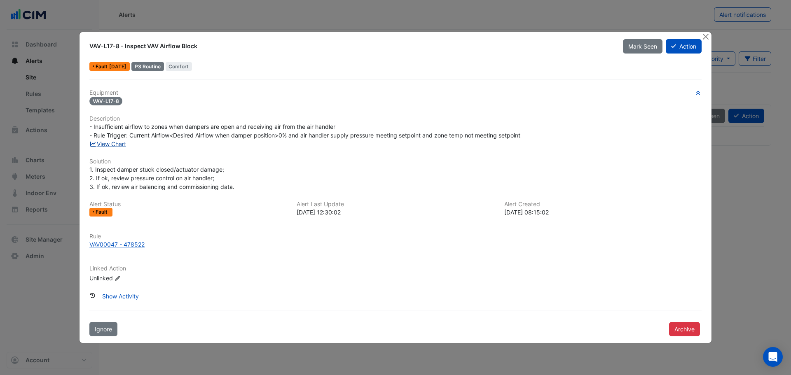
click at [120, 145] on link "View Chart" at bounding box center [107, 144] width 37 height 7
click at [688, 47] on button "Action" at bounding box center [684, 46] width 36 height 14
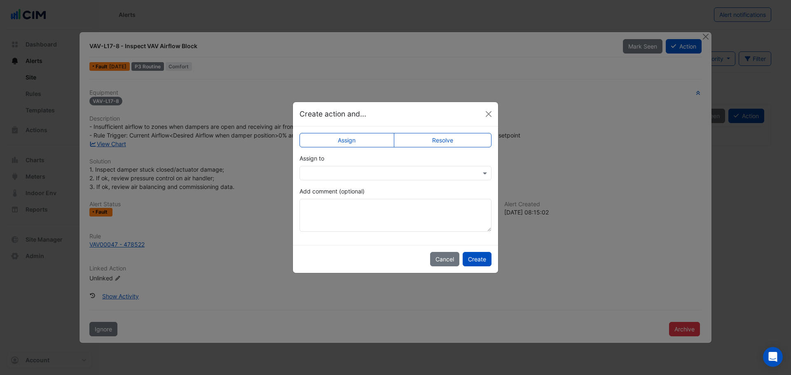
click at [369, 171] on input "text" at bounding box center [387, 173] width 167 height 9
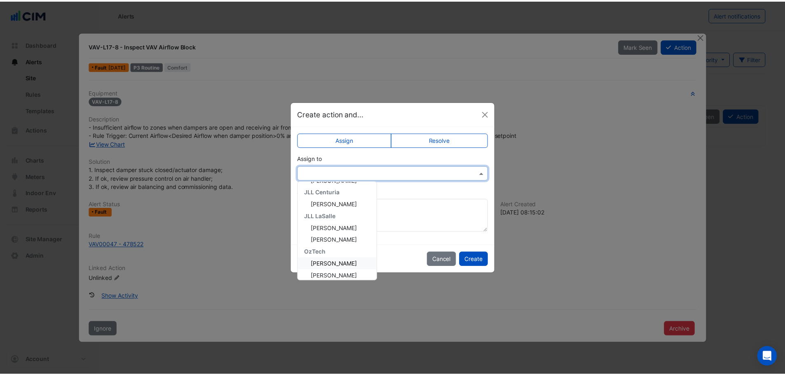
scroll to position [99, 0]
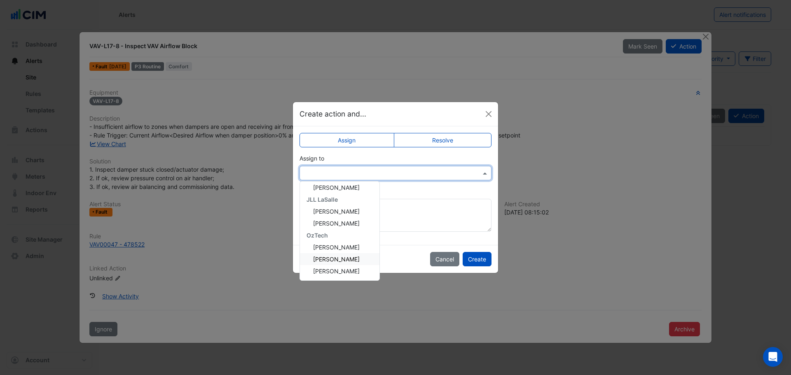
click at [341, 262] on span "Douglas Graham" at bounding box center [336, 259] width 47 height 7
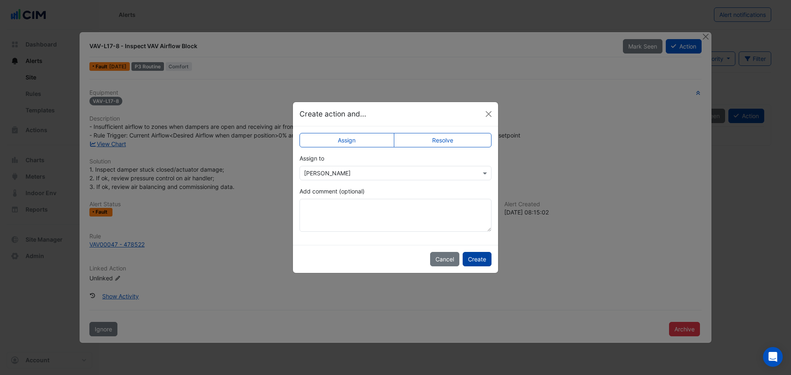
click at [486, 260] on button "Create" at bounding box center [477, 259] width 29 height 14
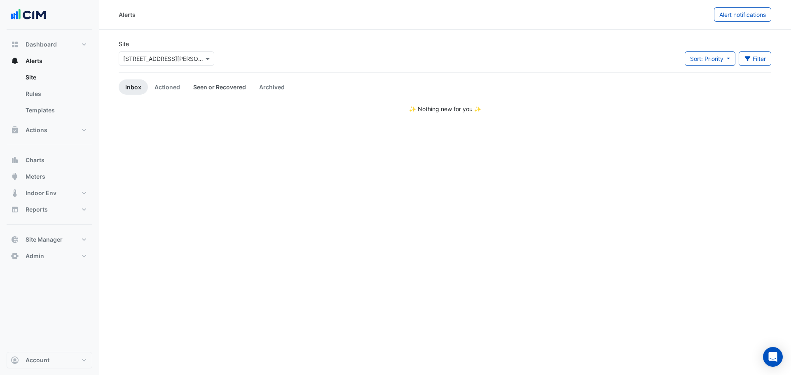
click at [217, 87] on link "Seen or Recovered" at bounding box center [220, 87] width 66 height 15
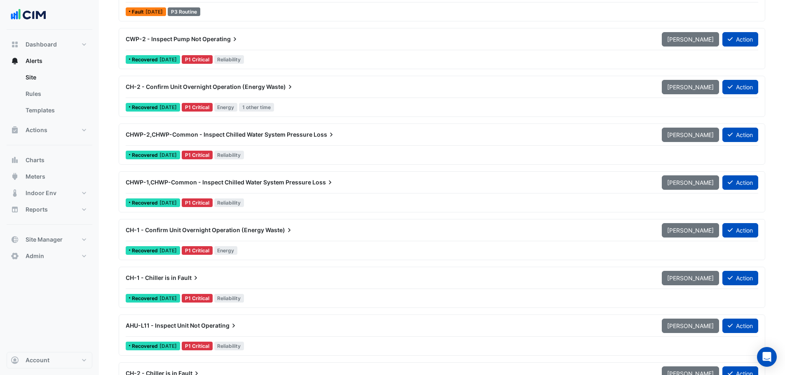
scroll to position [371, 0]
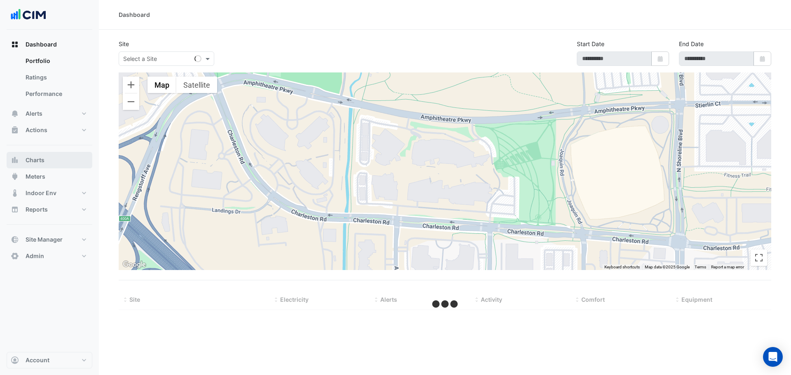
click at [40, 163] on span "Charts" at bounding box center [35, 160] width 19 height 8
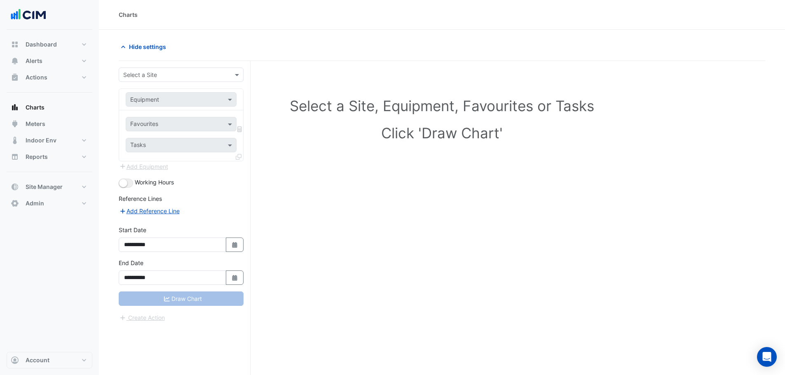
click at [163, 76] on input "text" at bounding box center [172, 75] width 99 height 9
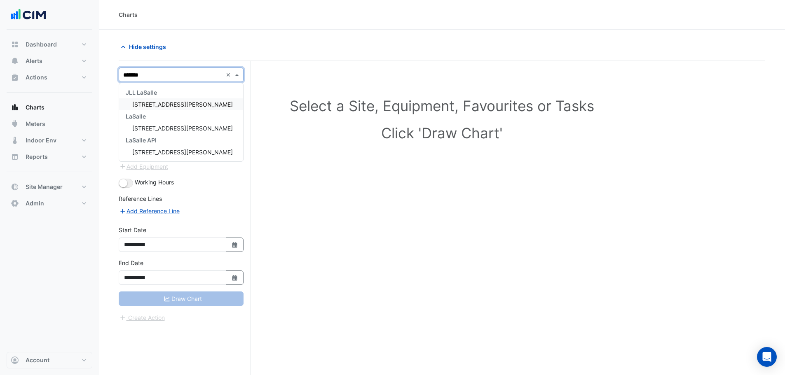
type input "********"
click at [154, 110] on div "[STREET_ADDRESS][PERSON_NAME]" at bounding box center [181, 105] width 124 height 12
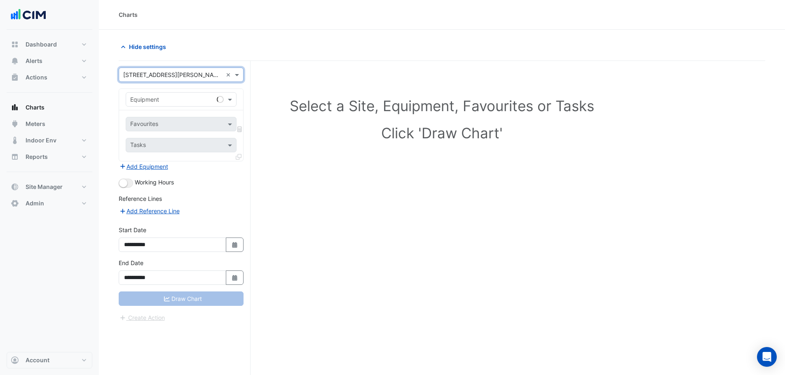
click at [161, 96] on input "text" at bounding box center [172, 100] width 85 height 9
type input "*******"
click at [151, 115] on span "Weather" at bounding box center [144, 117] width 22 height 7
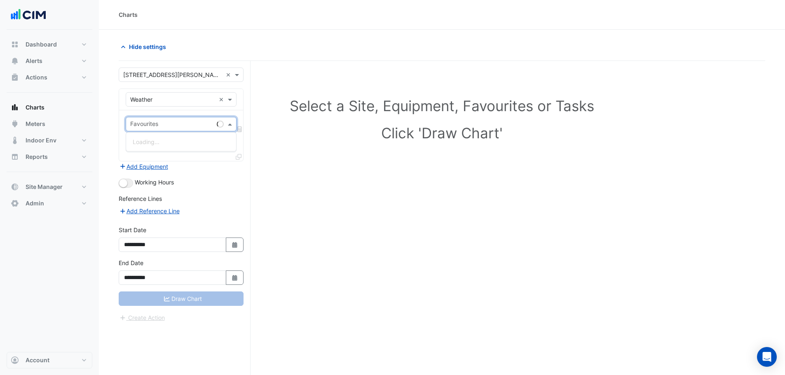
click at [153, 120] on div "Favourites" at bounding box center [143, 125] width 29 height 11
type input "****"
click at [162, 140] on span "Temperature ([PERSON_NAME])" at bounding box center [176, 141] width 87 height 7
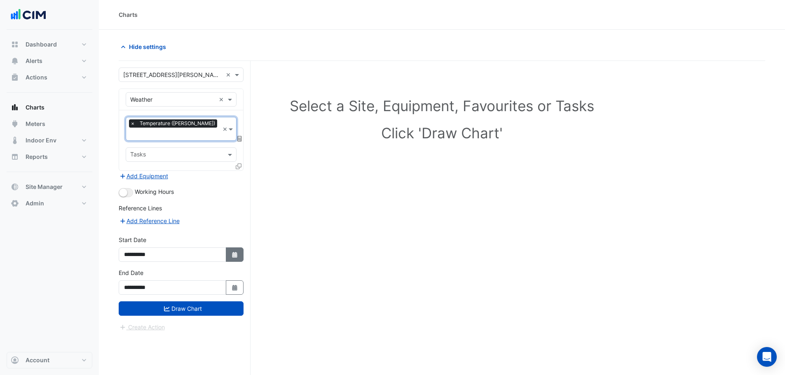
click at [238, 252] on icon "Select Date" at bounding box center [234, 255] width 7 height 6
select select "*"
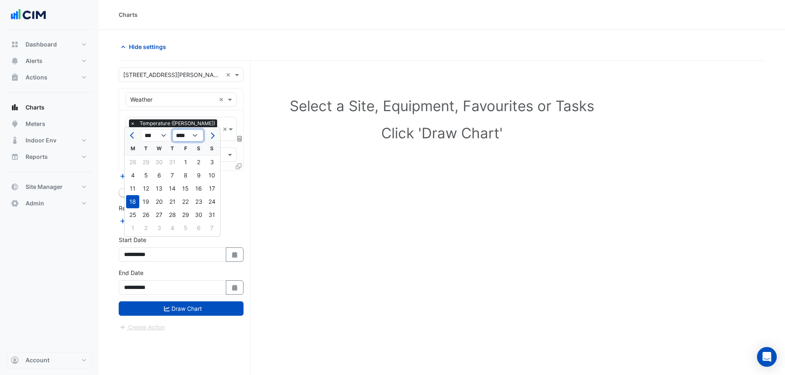
click at [188, 137] on select "**** **** **** **** **** **** **** **** **** **** ****" at bounding box center [187, 135] width 31 height 12
select select "****"
click at [172, 129] on select "**** **** **** **** **** **** **** **** **** **** ****" at bounding box center [187, 135] width 31 height 12
click at [174, 162] on div "1" at bounding box center [172, 162] width 13 height 13
type input "**********"
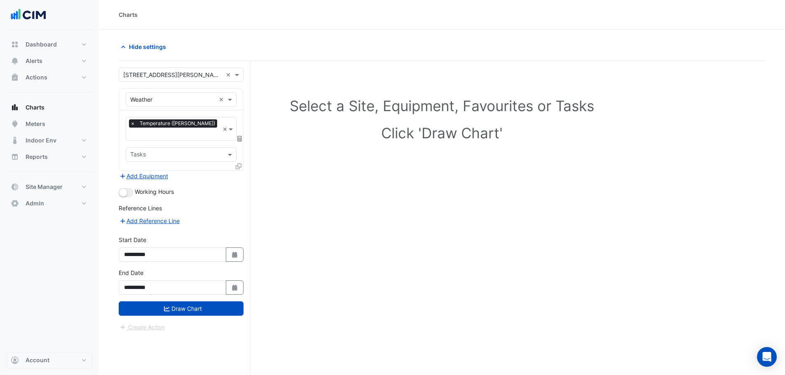
click at [240, 136] on icon at bounding box center [239, 139] width 5 height 6
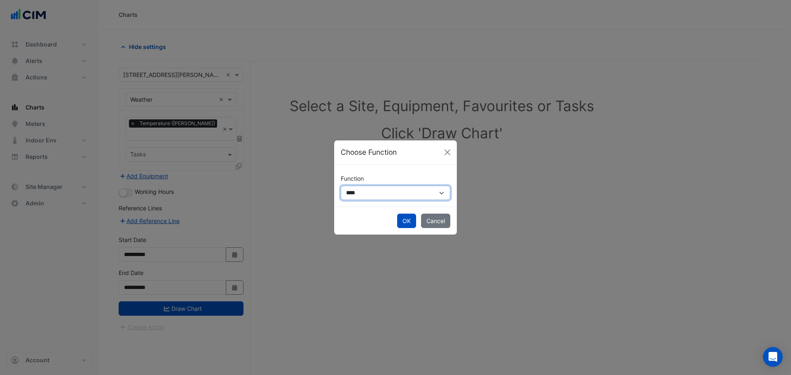
click at [354, 190] on select "**********" at bounding box center [396, 193] width 110 height 14
select select "******"
click at [341, 186] on select "**********" at bounding box center [396, 193] width 110 height 14
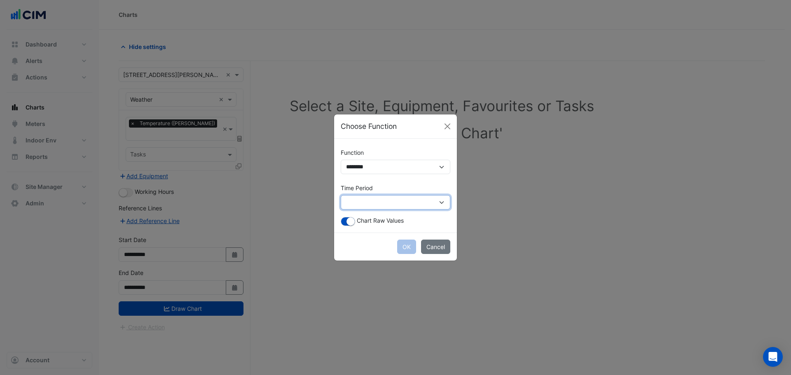
click at [366, 204] on select "**********" at bounding box center [396, 202] width 110 height 14
select select "*********"
click at [341, 195] on select "**********" at bounding box center [396, 202] width 110 height 14
click at [410, 248] on button "OK" at bounding box center [406, 247] width 19 height 14
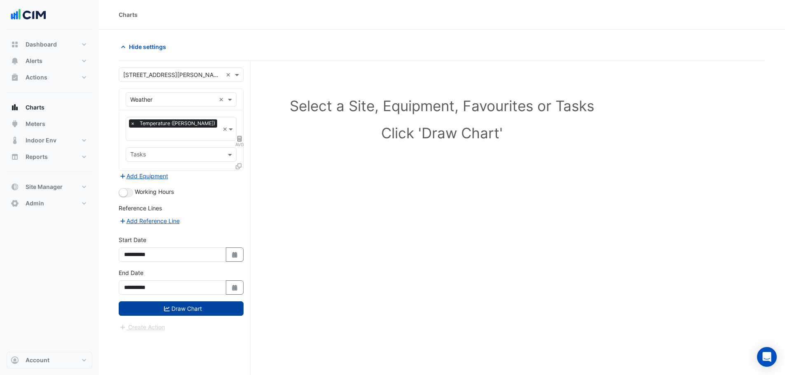
click at [195, 302] on button "Draw Chart" at bounding box center [181, 309] width 125 height 14
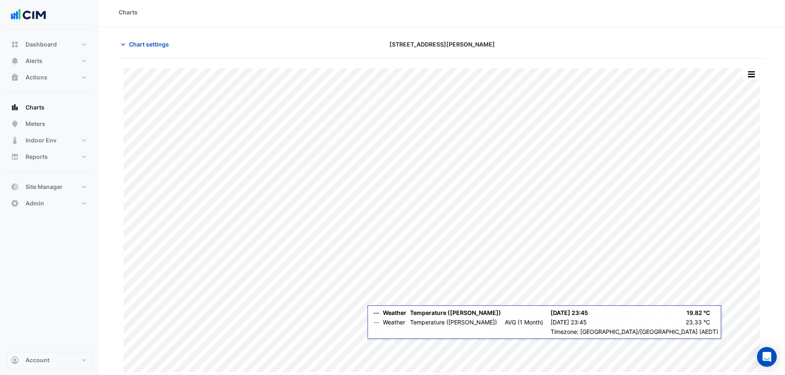
scroll to position [4, 0]
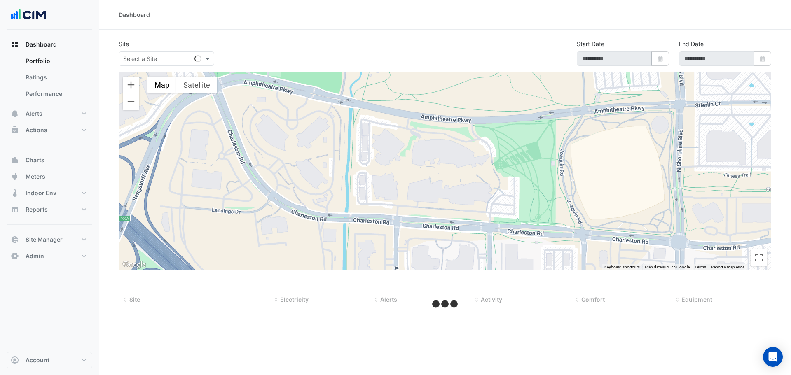
type input "**********"
select select "***"
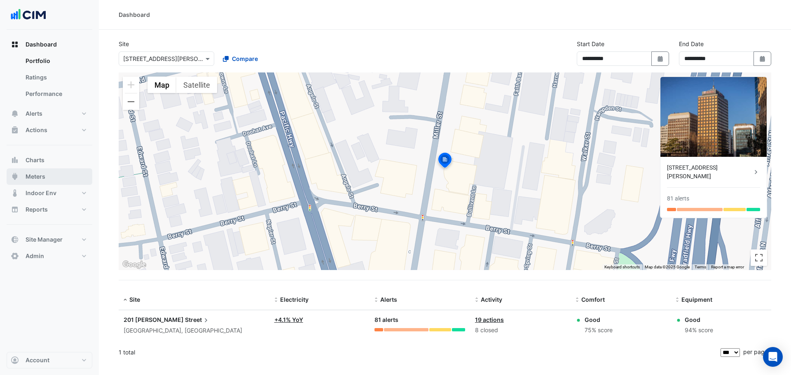
click at [53, 180] on button "Meters" at bounding box center [50, 177] width 86 height 16
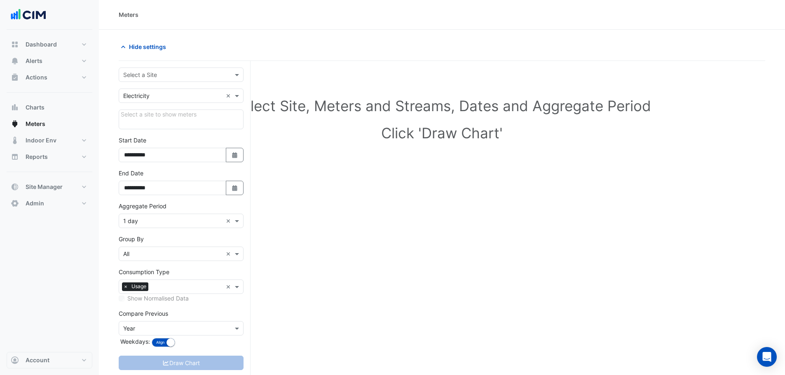
click at [153, 72] on input "text" at bounding box center [172, 75] width 99 height 9
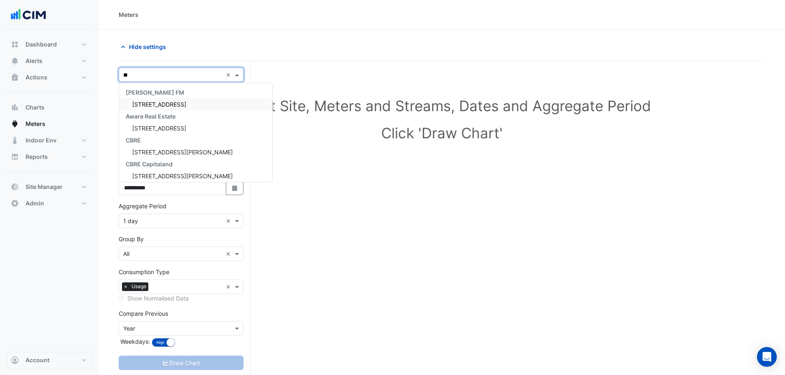
type input "***"
click at [145, 103] on span "[STREET_ADDRESS][PERSON_NAME]" at bounding box center [182, 104] width 101 height 7
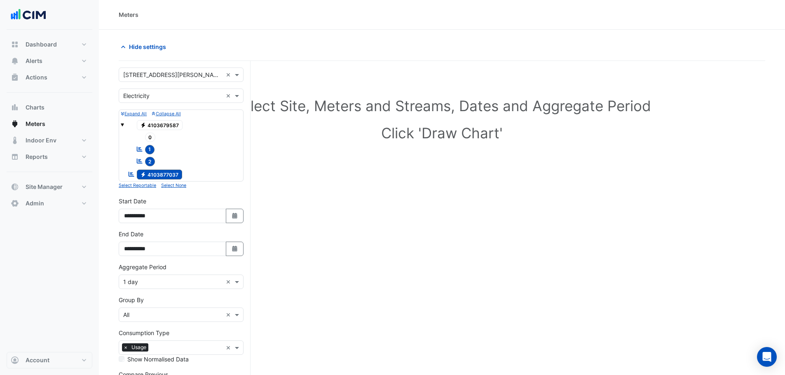
drag, startPoint x: 166, startPoint y: 76, endPoint x: 162, endPoint y: 80, distance: 5.5
click at [166, 76] on input "text" at bounding box center [172, 75] width 99 height 9
type input "******"
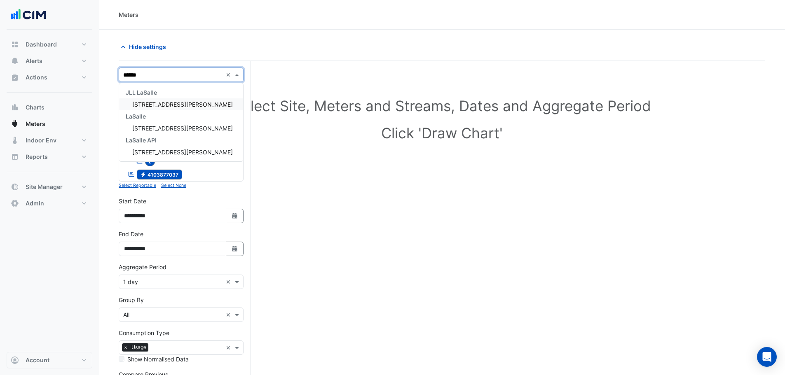
click at [183, 107] on div "[STREET_ADDRESS][PERSON_NAME]" at bounding box center [181, 105] width 124 height 12
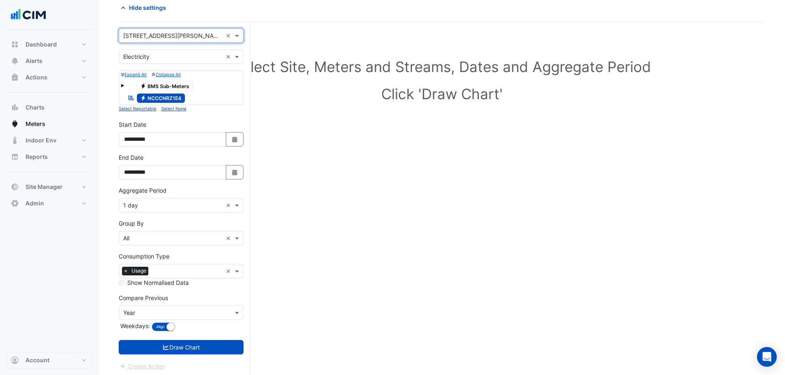
scroll to position [42, 0]
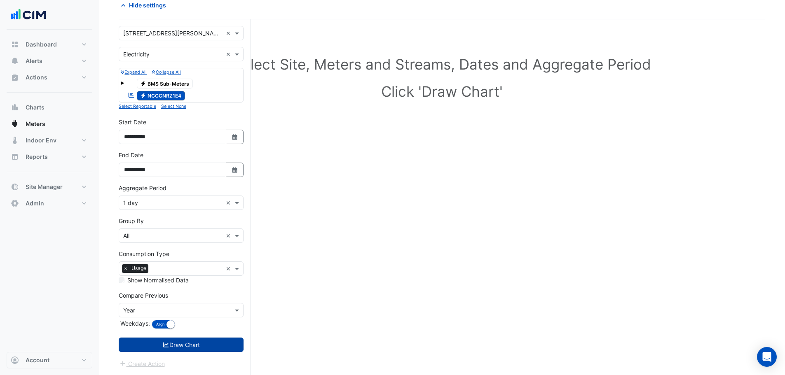
click at [185, 344] on button "Draw Chart" at bounding box center [181, 345] width 125 height 14
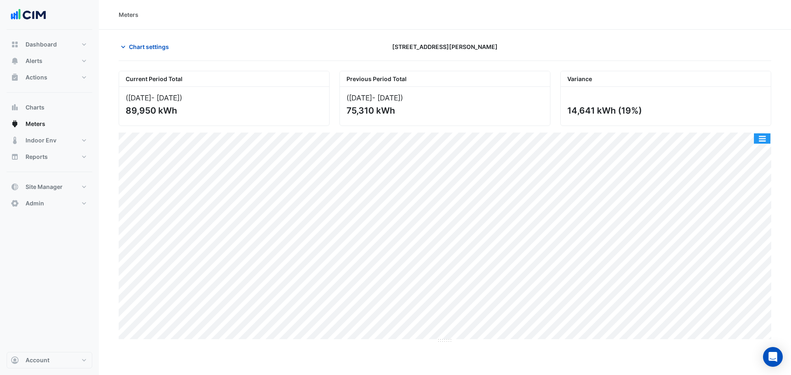
click at [759, 143] on button "button" at bounding box center [762, 139] width 16 height 10
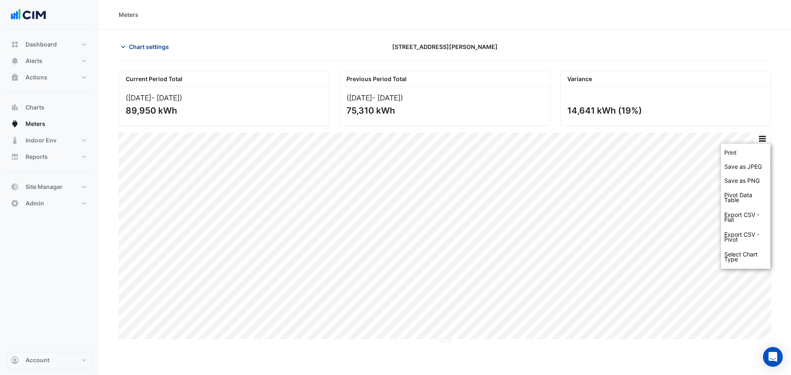
click at [132, 44] on span "Chart settings" at bounding box center [149, 46] width 40 height 9
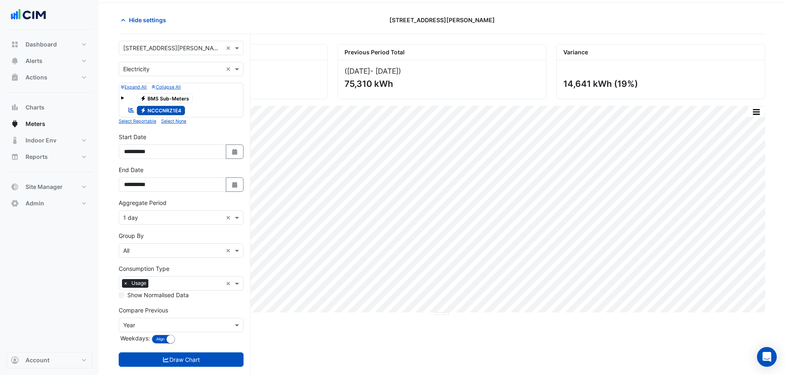
scroll to position [41, 0]
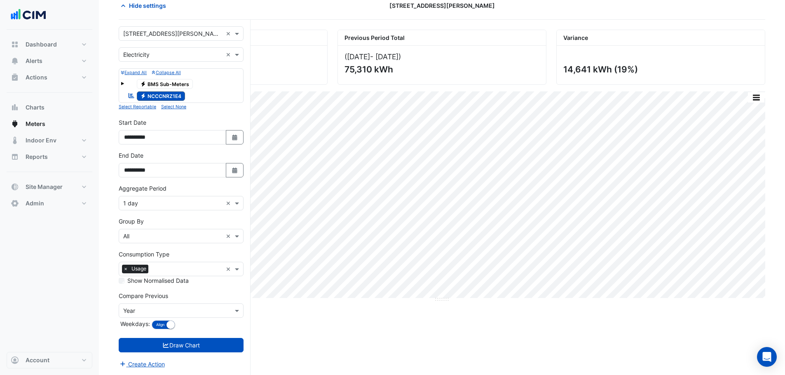
click at [136, 206] on input "text" at bounding box center [172, 203] width 99 height 9
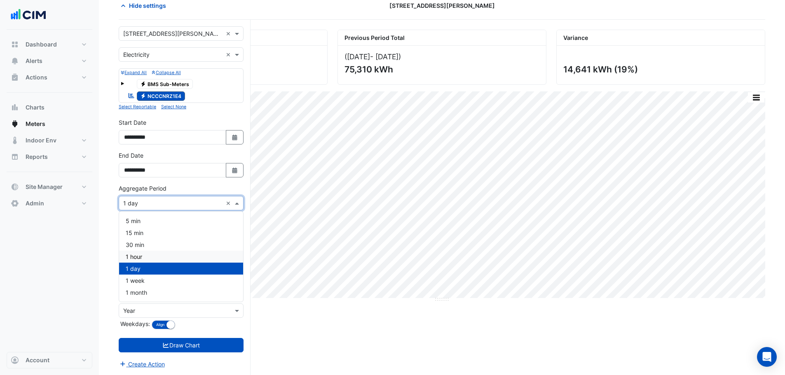
click at [138, 258] on span "1 hour" at bounding box center [134, 256] width 16 height 7
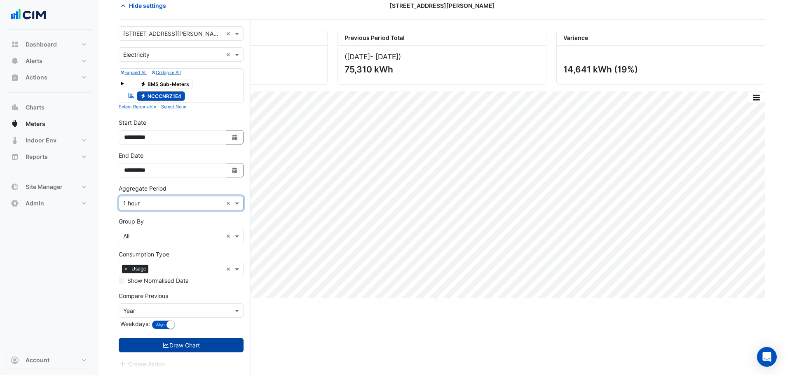
click at [174, 343] on button "Draw Chart" at bounding box center [181, 345] width 125 height 14
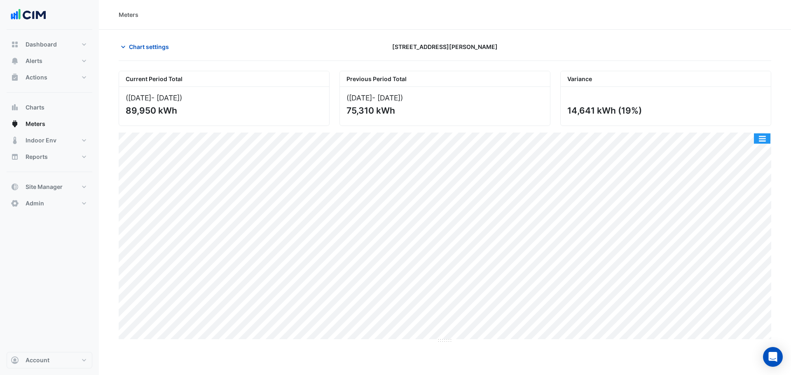
click at [762, 141] on button "button" at bounding box center [762, 139] width 16 height 10
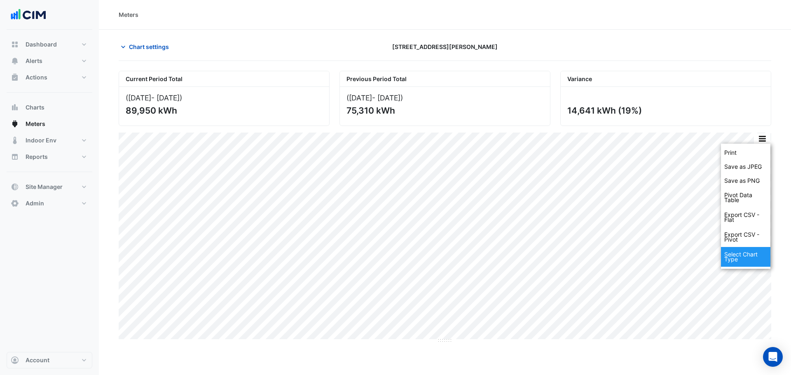
click at [749, 256] on div "Select Chart Type" at bounding box center [745, 257] width 49 height 20
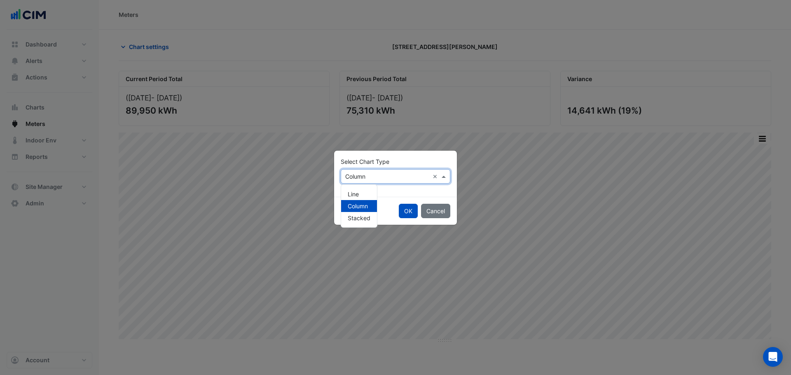
click at [394, 176] on input "text" at bounding box center [387, 177] width 84 height 9
drag, startPoint x: 357, startPoint y: 191, endPoint x: 366, endPoint y: 197, distance: 10.7
click at [357, 192] on span "Line" at bounding box center [353, 194] width 11 height 7
click at [413, 211] on button "OK" at bounding box center [408, 211] width 19 height 14
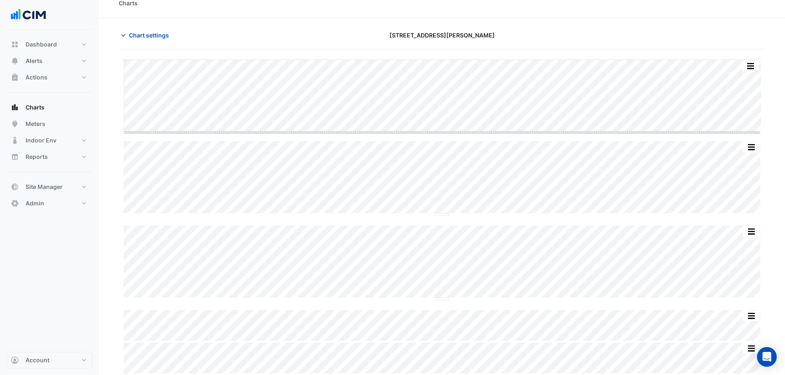
scroll to position [12, 0]
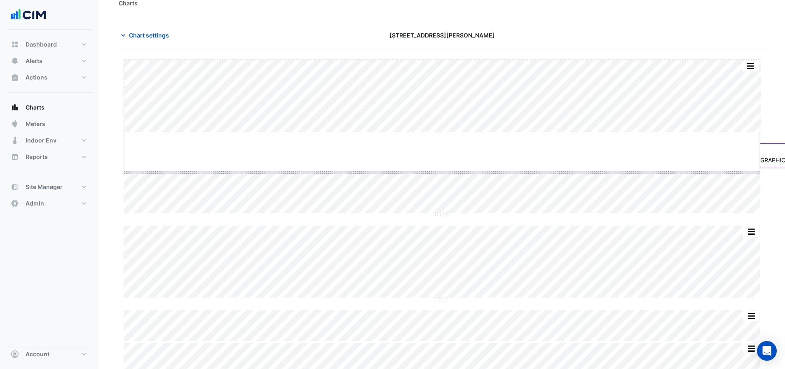
drag, startPoint x: 440, startPoint y: 129, endPoint x: 442, endPoint y: 169, distance: 40.0
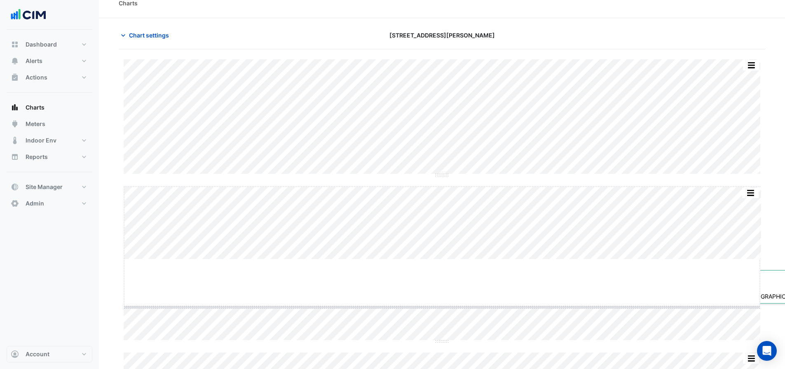
drag, startPoint x: 441, startPoint y: 260, endPoint x: 443, endPoint y: 308, distance: 47.9
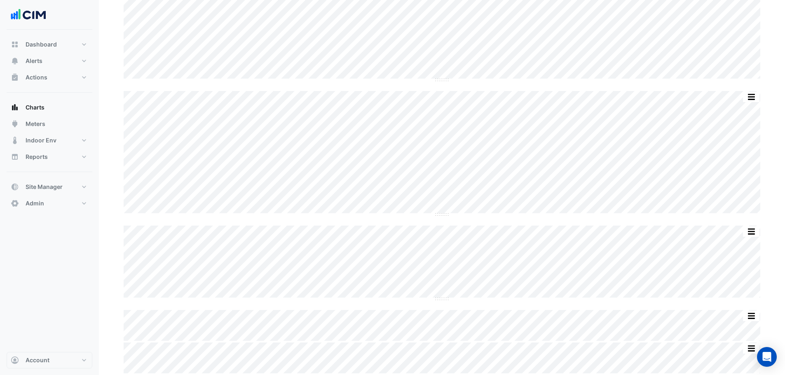
scroll to position [104, 0]
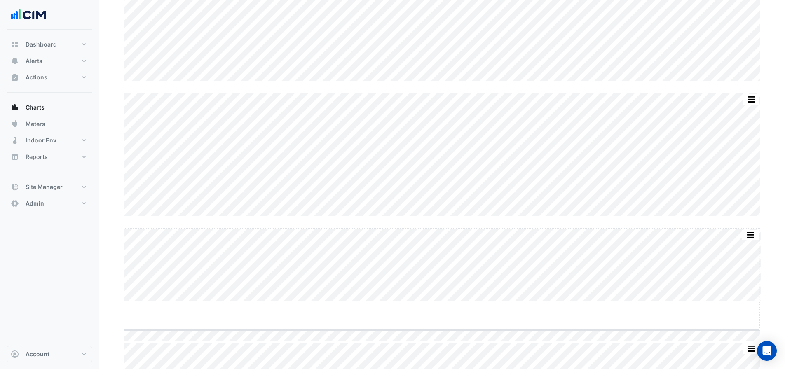
drag, startPoint x: 442, startPoint y: 300, endPoint x: 444, endPoint y: 328, distance: 28.5
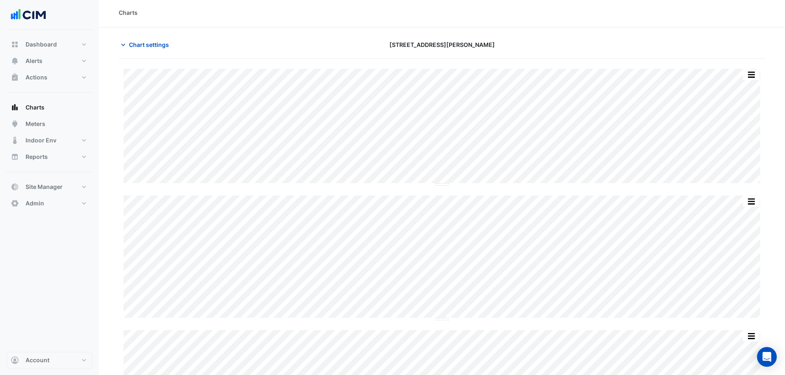
scroll to position [0, 0]
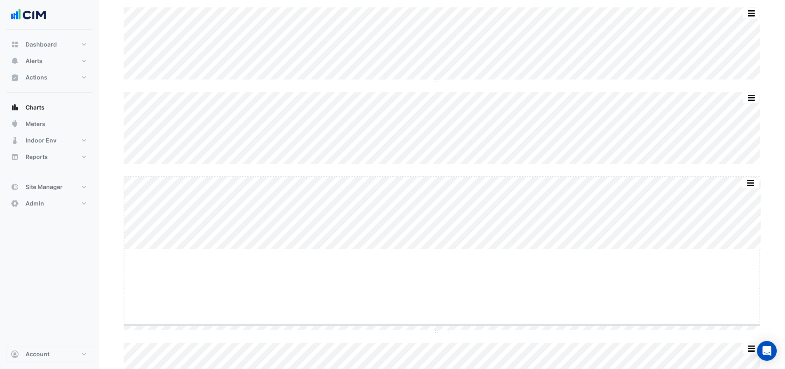
drag, startPoint x: 442, startPoint y: 247, endPoint x: 451, endPoint y: 328, distance: 81.3
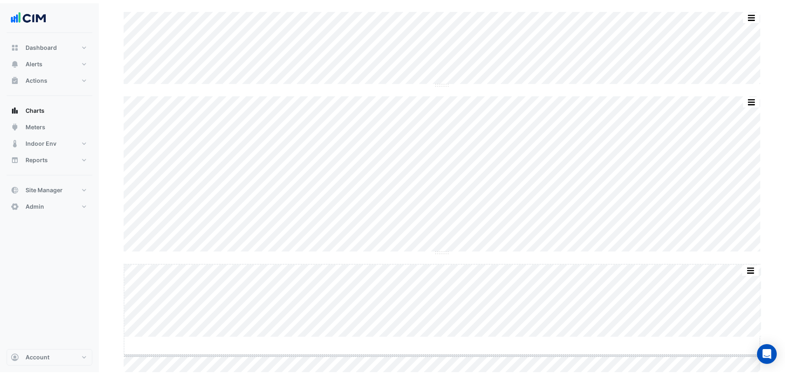
scroll to position [152, 0]
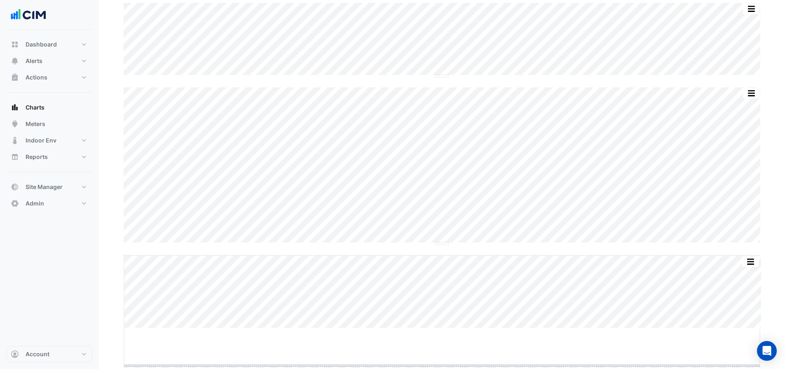
drag, startPoint x: 442, startPoint y: 332, endPoint x: 441, endPoint y: 370, distance: 37.5
click at [441, 370] on html "Charts Chart settings [STREET_ADDRESS][PERSON_NAME] Split by Equip Split All Sp…" at bounding box center [392, 109] width 785 height 522
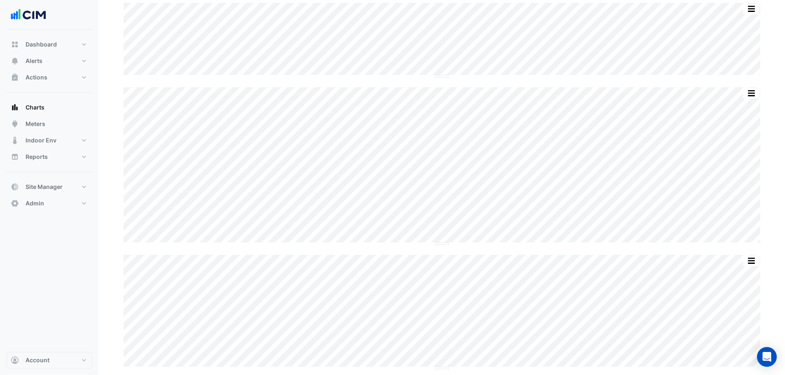
scroll to position [189, 0]
click at [442, 335] on div "Split by Equip Split All Split None Print Save as JPEG Save as PNG Pivot Data T…" at bounding box center [442, 128] width 647 height 492
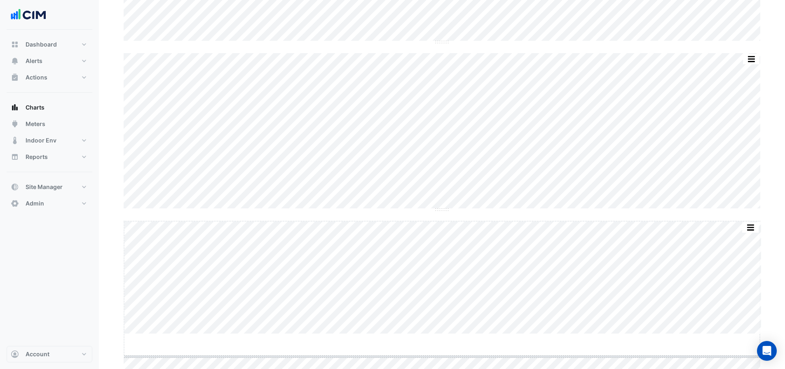
drag, startPoint x: 444, startPoint y: 332, endPoint x: 447, endPoint y: 355, distance: 23.3
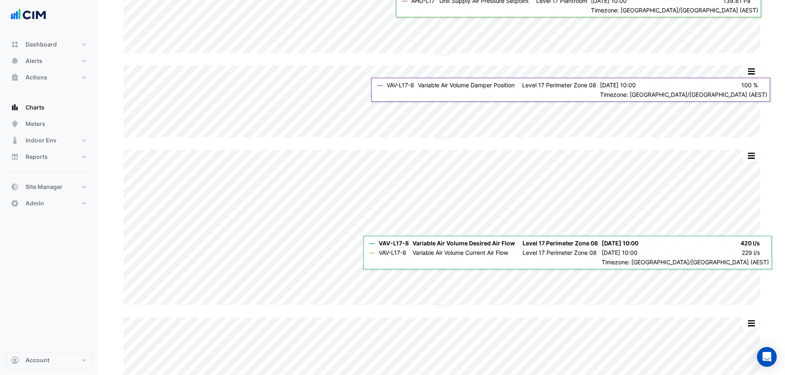
scroll to position [63, 0]
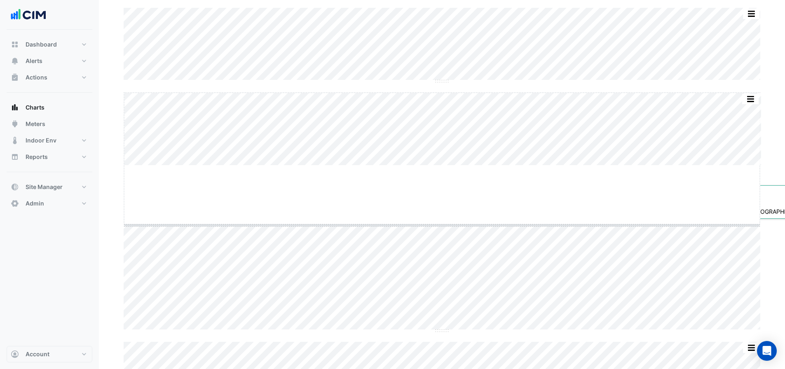
drag, startPoint x: 444, startPoint y: 165, endPoint x: 443, endPoint y: 225, distance: 59.8
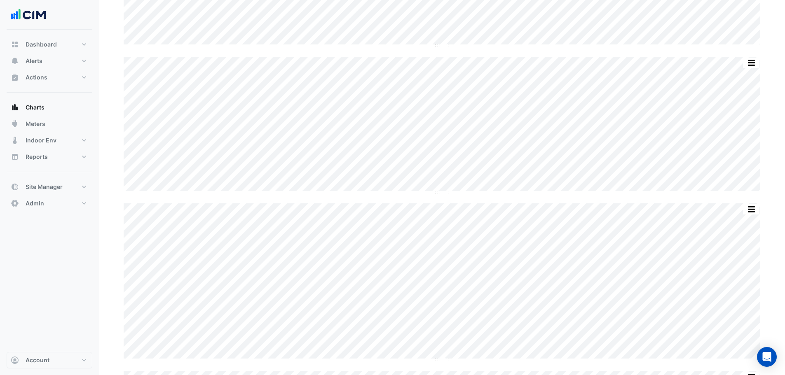
scroll to position [30, 0]
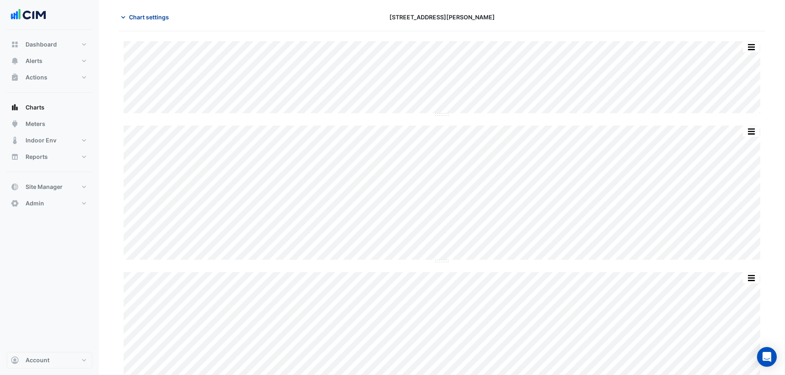
click at [152, 12] on button "Chart settings" at bounding box center [147, 17] width 56 height 14
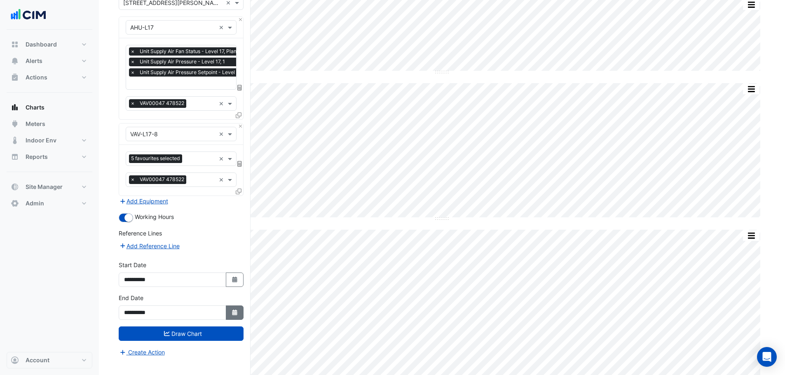
scroll to position [112, 0]
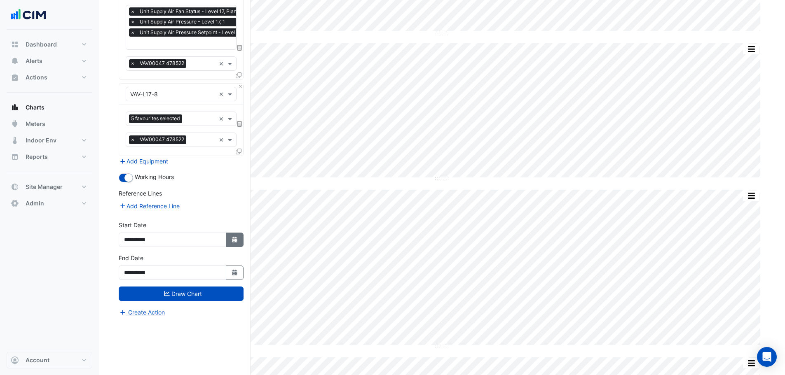
click at [235, 240] on icon "button" at bounding box center [234, 240] width 5 height 6
select select "*"
select select "****"
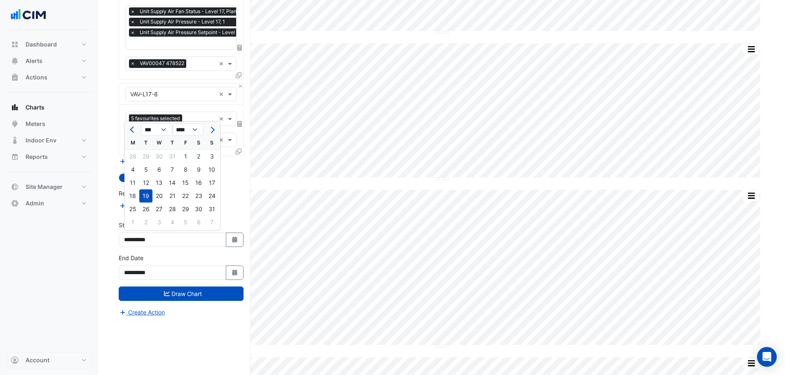
drag, startPoint x: 184, startPoint y: 155, endPoint x: 185, endPoint y: 170, distance: 14.9
click at [185, 155] on div "1" at bounding box center [185, 156] width 13 height 13
type input "**********"
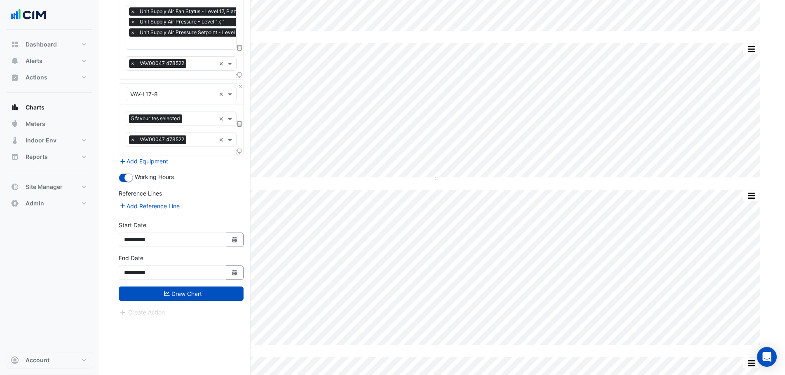
click at [189, 291] on button "Draw Chart" at bounding box center [181, 294] width 125 height 14
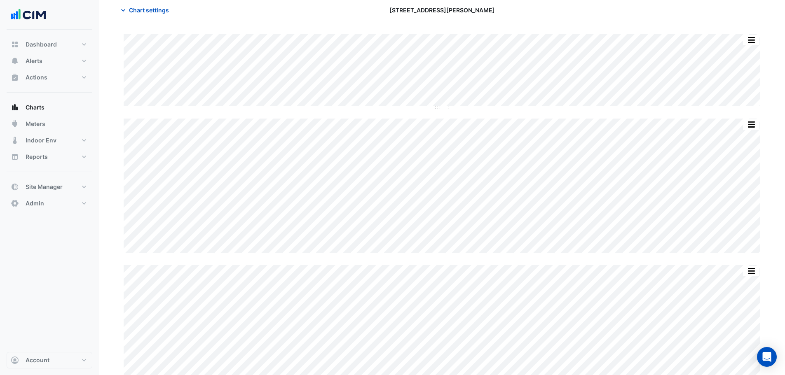
scroll to position [30, 0]
